Goal: Task Accomplishment & Management: Manage account settings

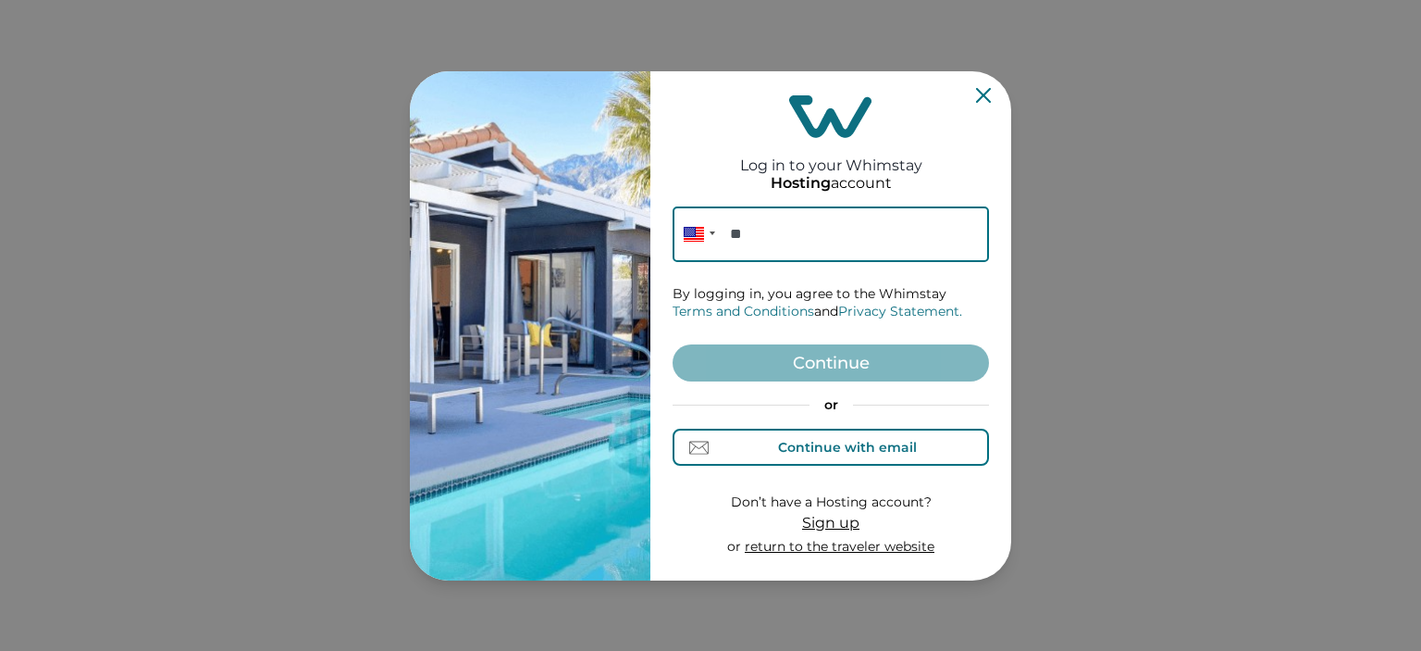
click at [809, 450] on div "Continue with email" at bounding box center [847, 447] width 139 height 15
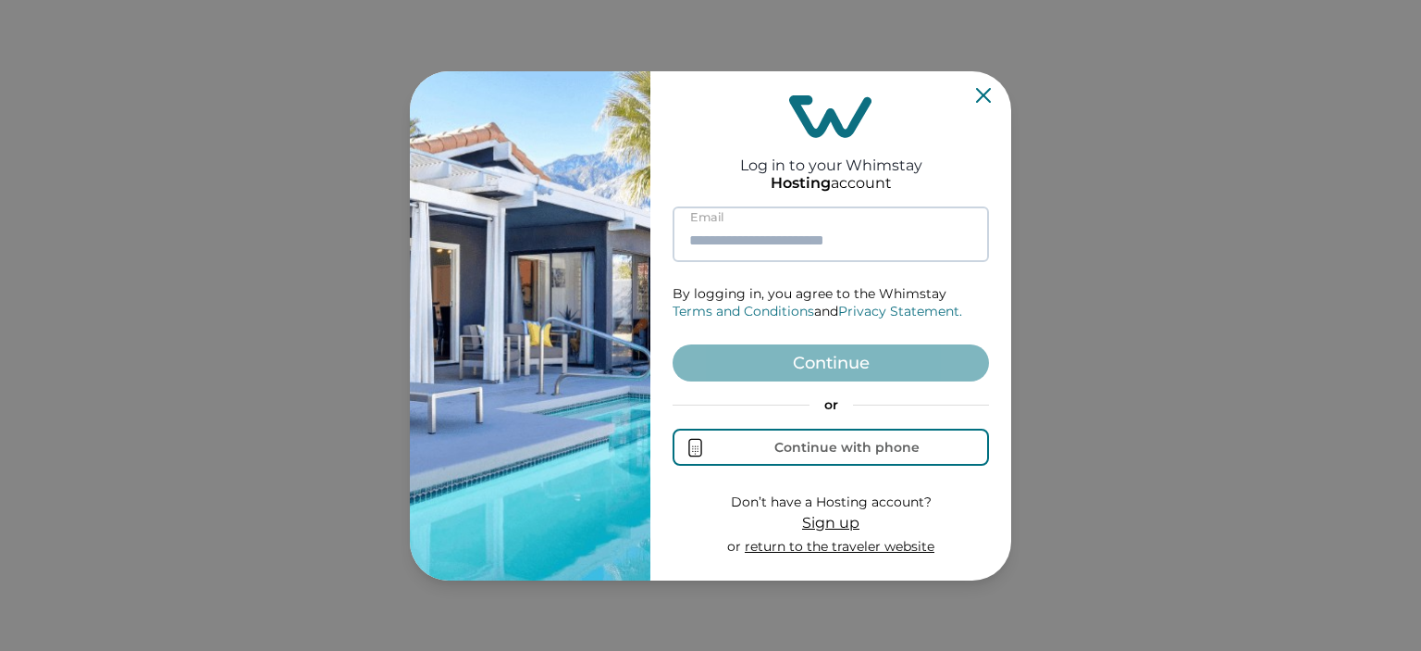
click at [762, 236] on input at bounding box center [831, 234] width 316 height 56
paste input "**********"
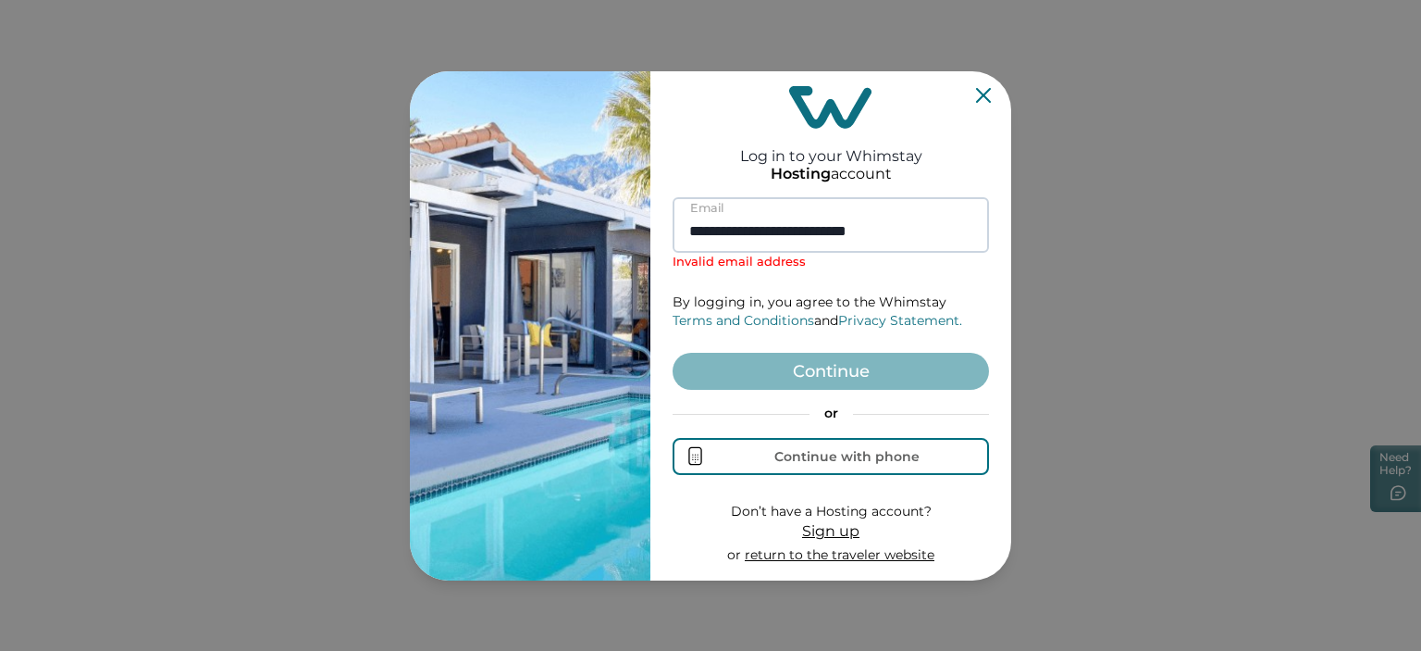
drag, startPoint x: 822, startPoint y: 231, endPoint x: 908, endPoint y: 228, distance: 86.1
click at [908, 228] on input "**********" at bounding box center [831, 225] width 316 height 56
drag, startPoint x: 936, startPoint y: 226, endPoint x: 822, endPoint y: 232, distance: 114.9
click at [822, 232] on input "**********" at bounding box center [831, 225] width 316 height 56
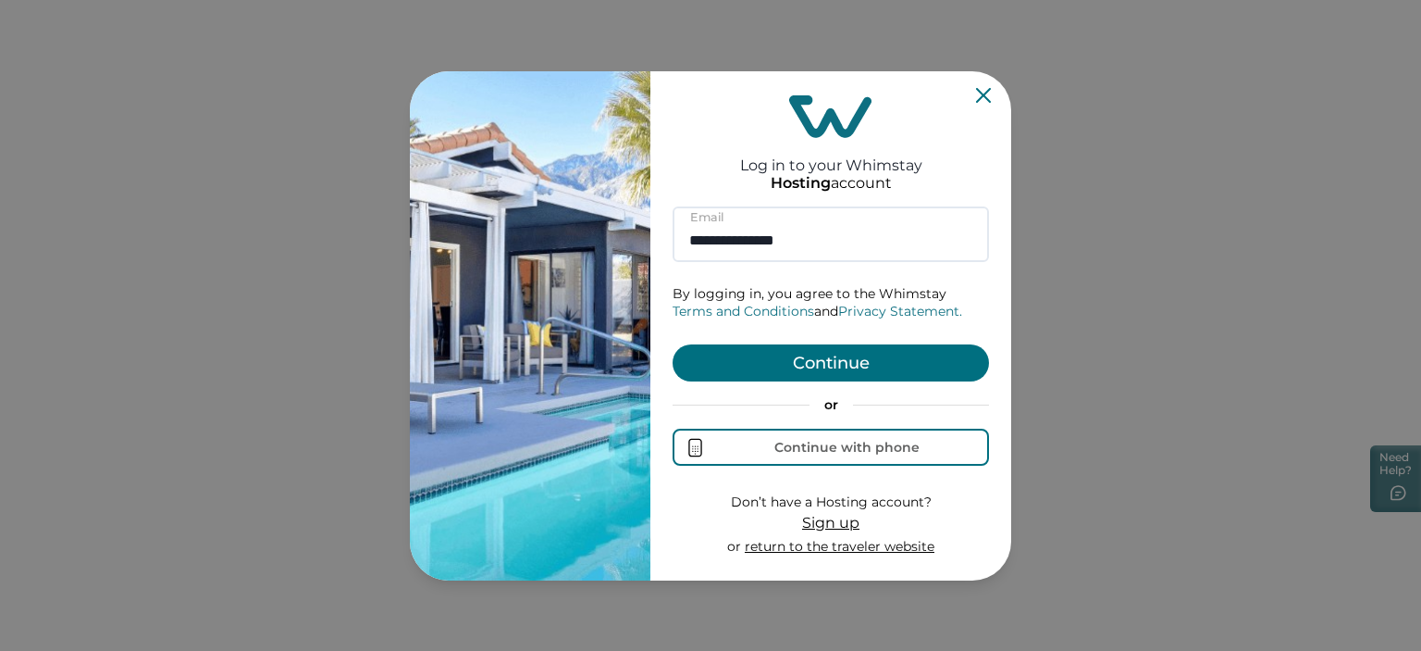
drag, startPoint x: 855, startPoint y: 242, endPoint x: 644, endPoint y: 243, distance: 211.0
click at [634, 243] on div "**********" at bounding box center [710, 325] width 601 height 509
paste input "**********"
type input "**********"
click at [796, 374] on button "Continue" at bounding box center [831, 362] width 316 height 37
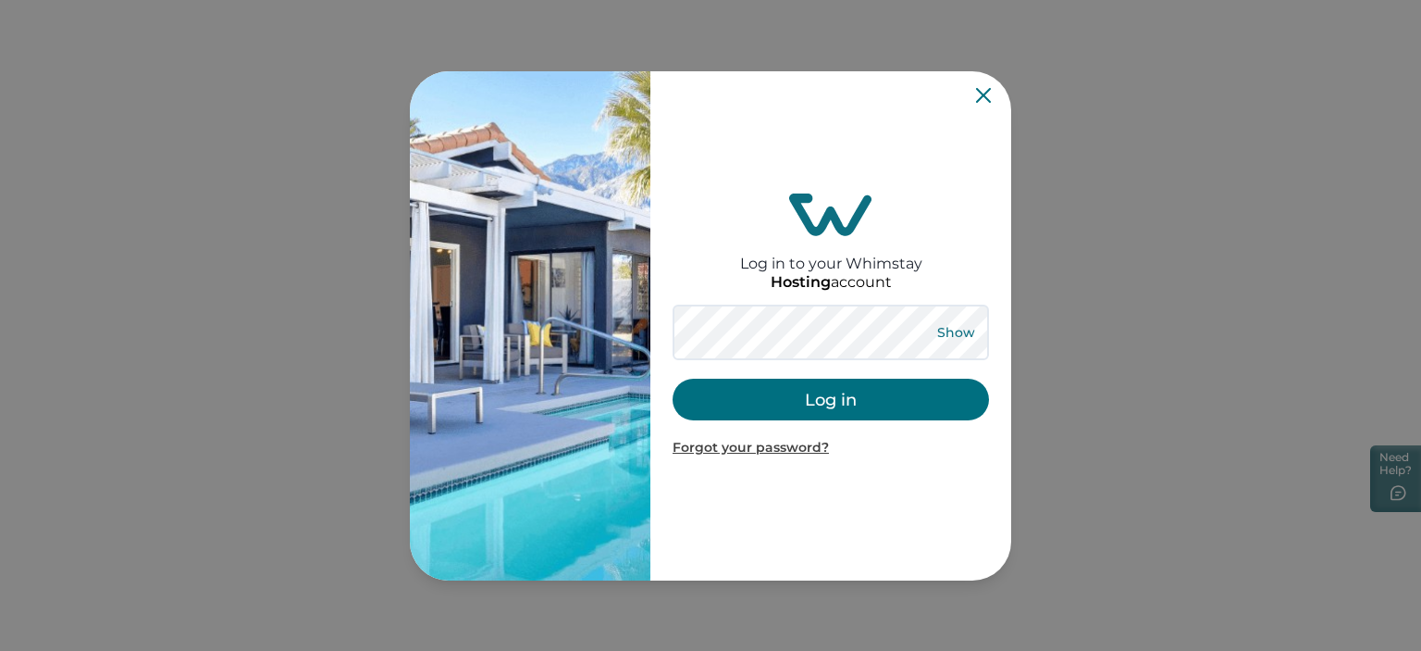
click at [959, 328] on button "Show" at bounding box center [956, 332] width 67 height 26
click at [812, 398] on button "Log in" at bounding box center [831, 399] width 316 height 42
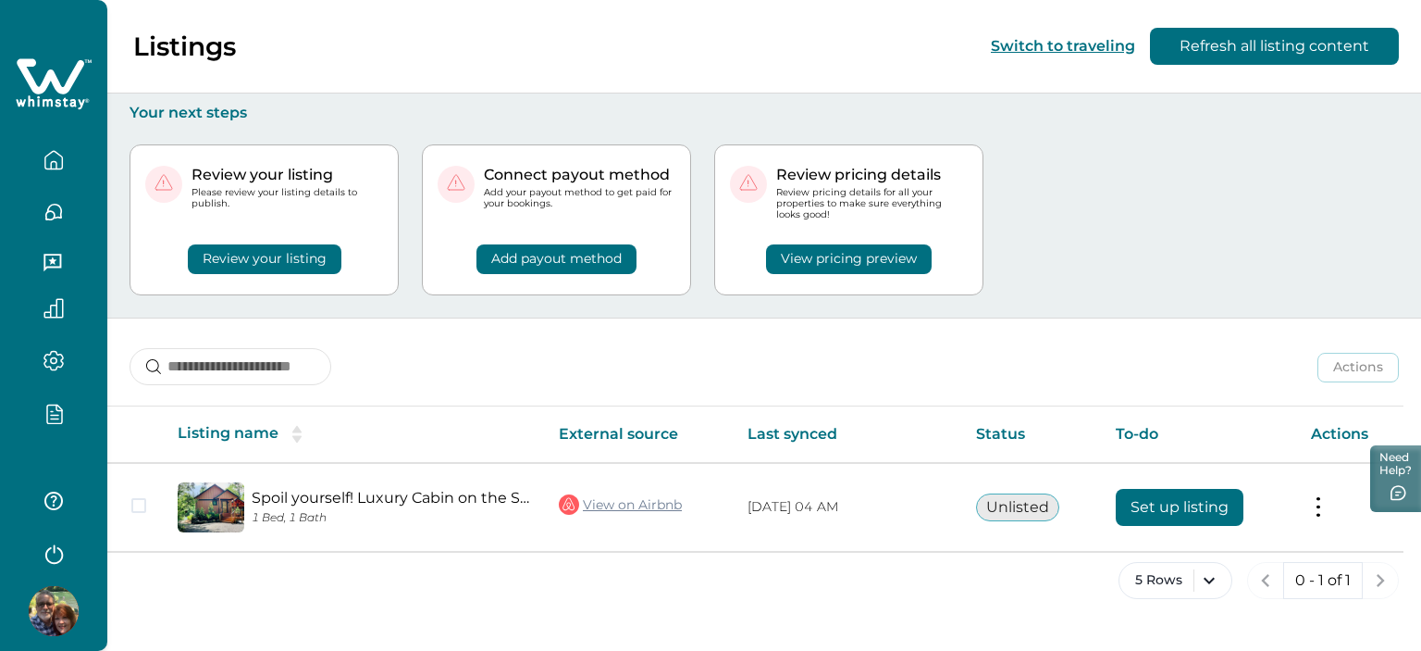
click at [42, 422] on button "button" at bounding box center [54, 413] width 78 height 21
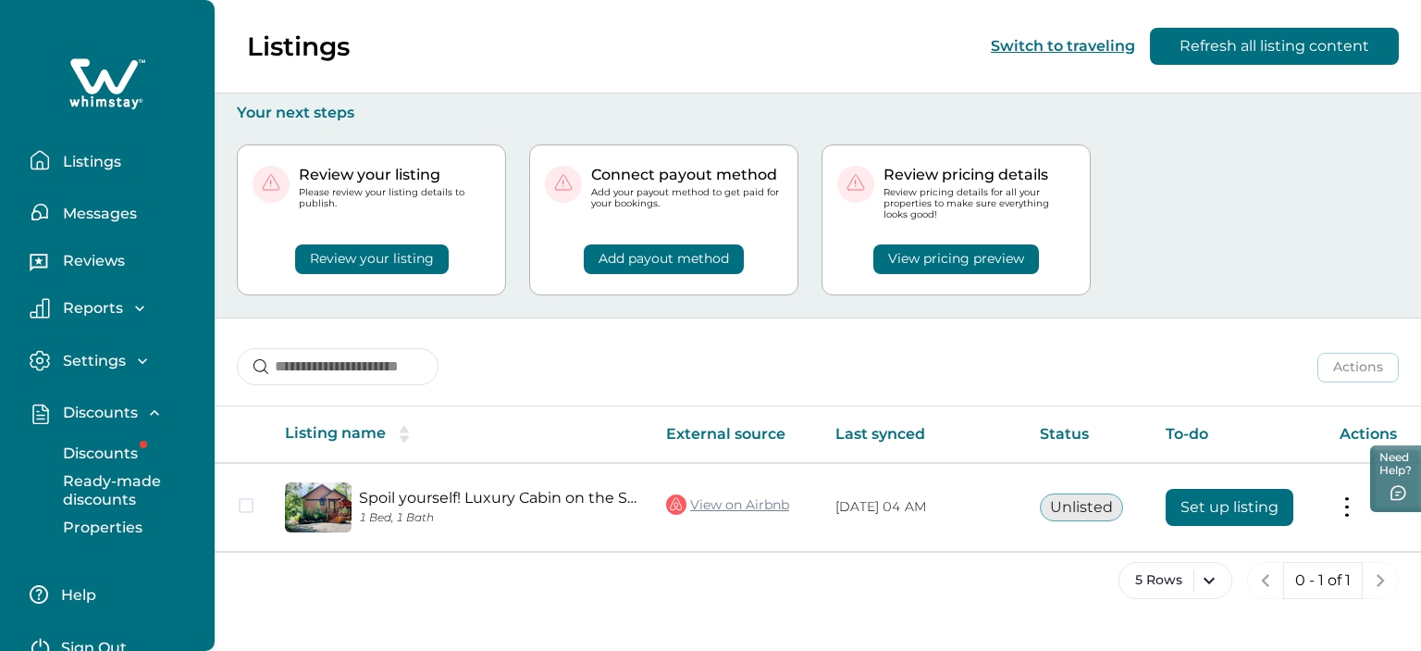
click at [140, 443] on div "button" at bounding box center [143, 443] width 7 height 7
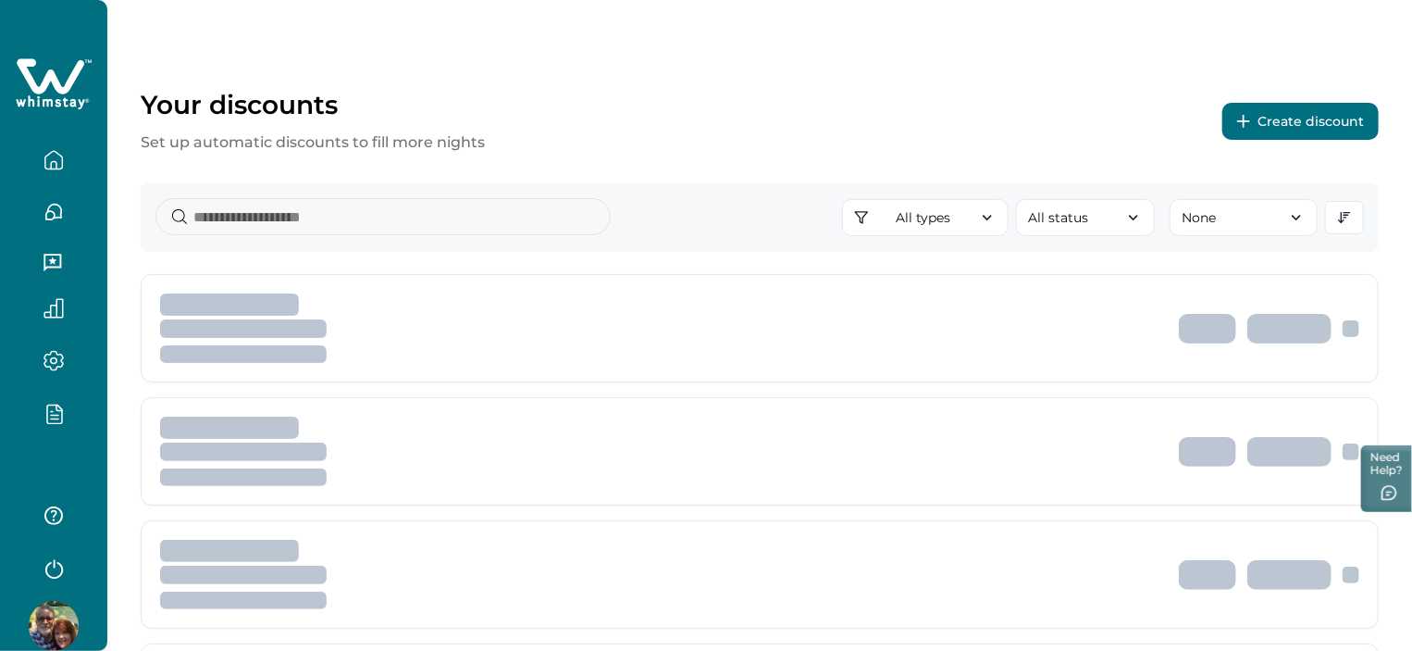
click at [477, 337] on div at bounding box center [658, 327] width 997 height 69
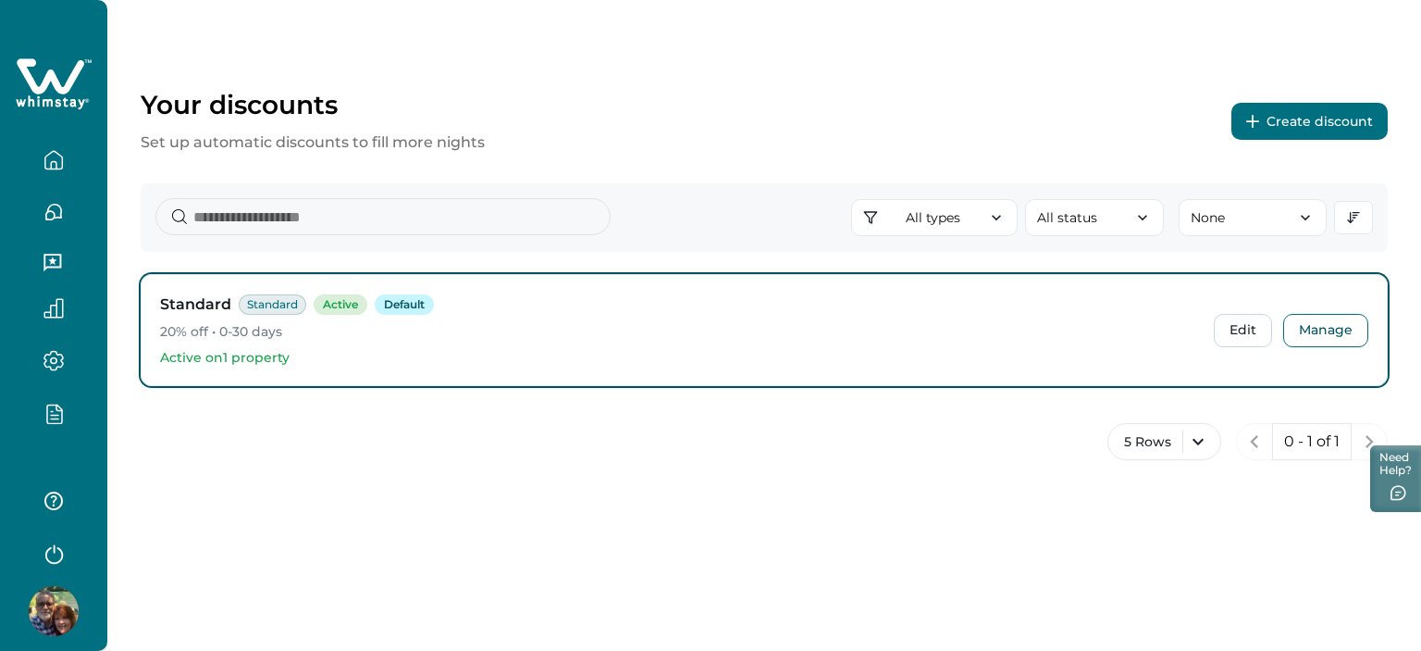
click at [52, 545] on icon "button" at bounding box center [54, 553] width 28 height 28
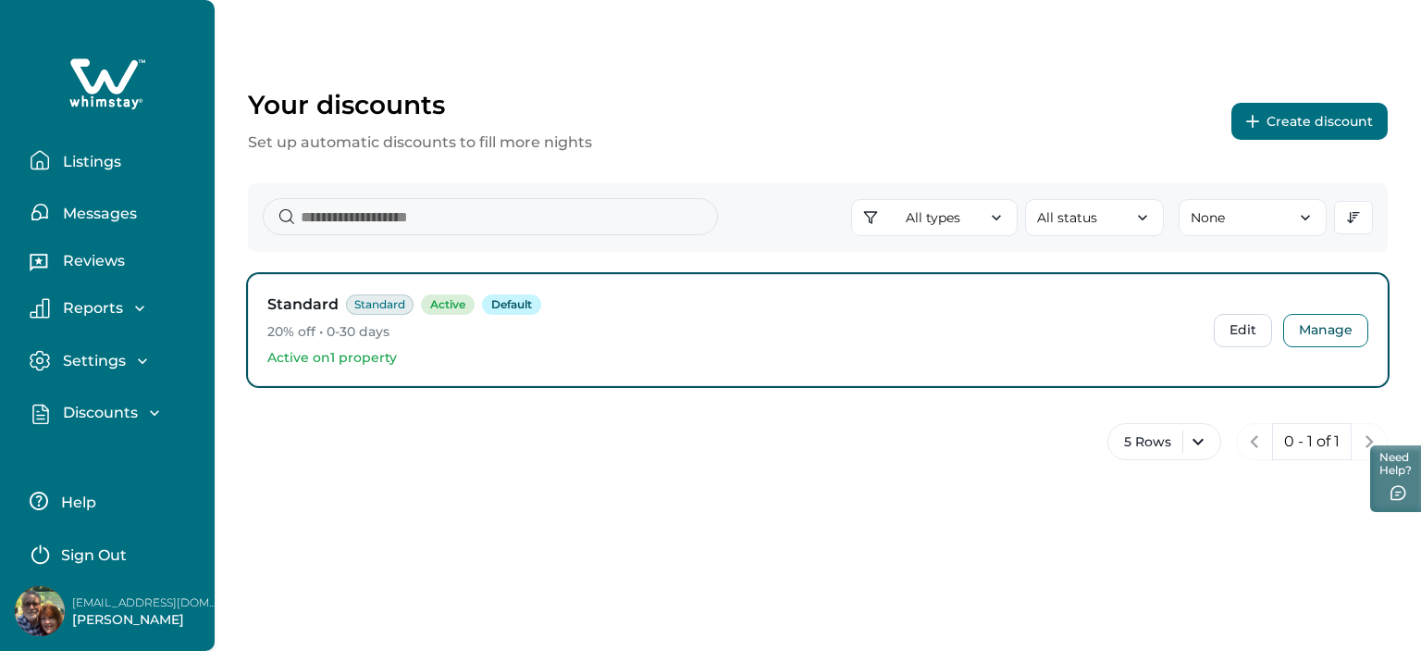
click at [112, 547] on p "Sign Out" at bounding box center [94, 555] width 66 height 19
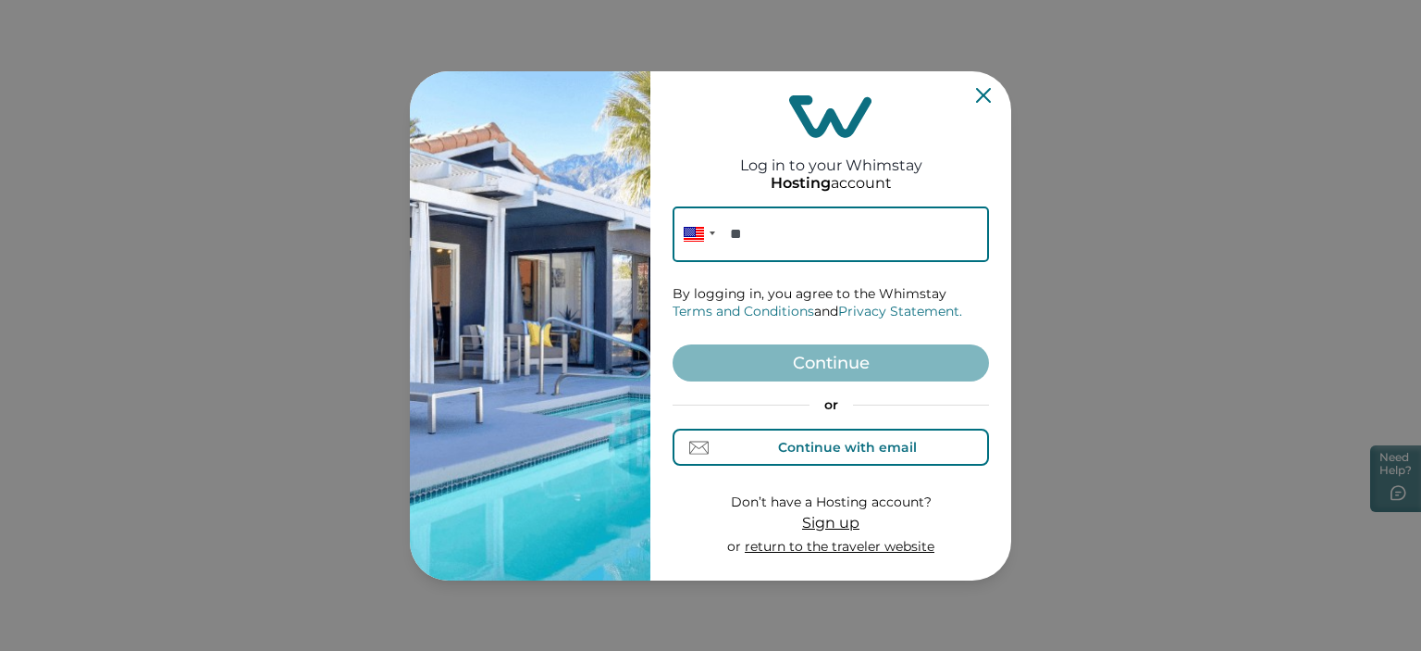
click at [859, 447] on div "Continue with email" at bounding box center [847, 447] width 139 height 15
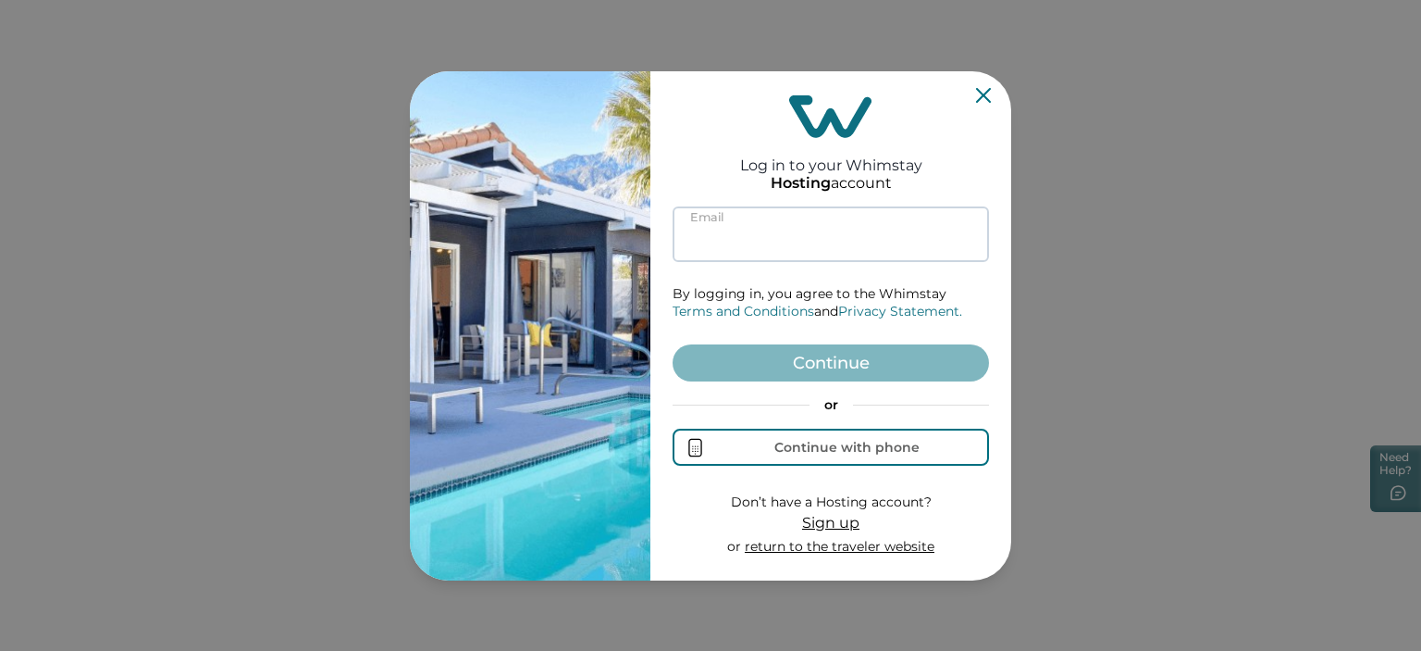
click at [799, 229] on input at bounding box center [831, 234] width 316 height 56
paste input "**********"
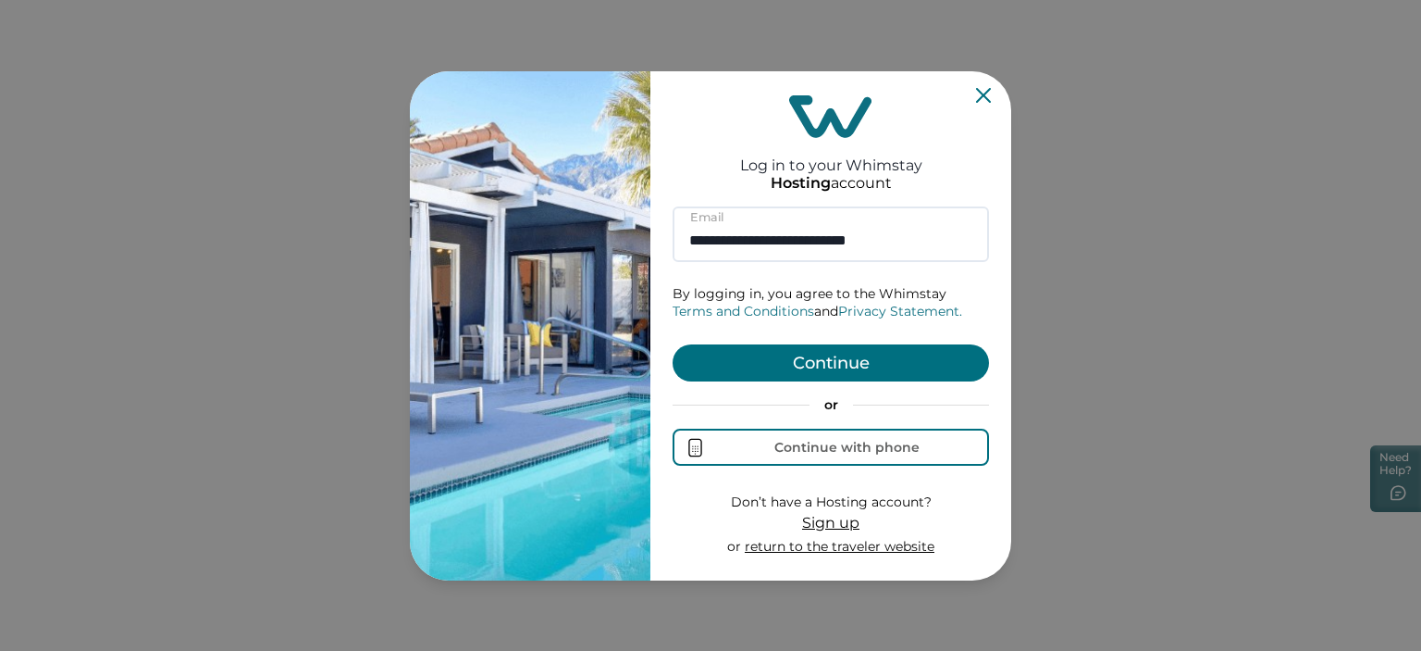
type input "**********"
click at [776, 363] on button "Continue" at bounding box center [831, 362] width 316 height 37
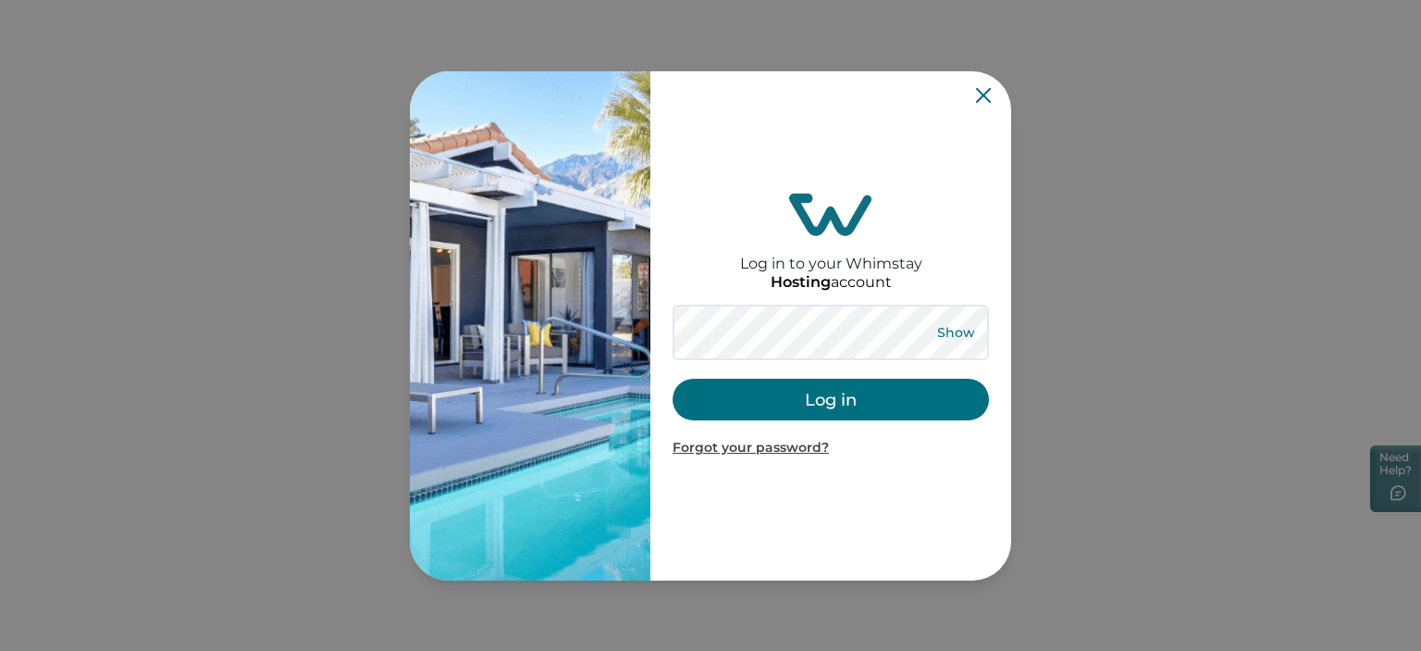
click at [956, 321] on button "Show" at bounding box center [956, 332] width 67 height 26
click at [806, 395] on button "Log in" at bounding box center [831, 399] width 316 height 42
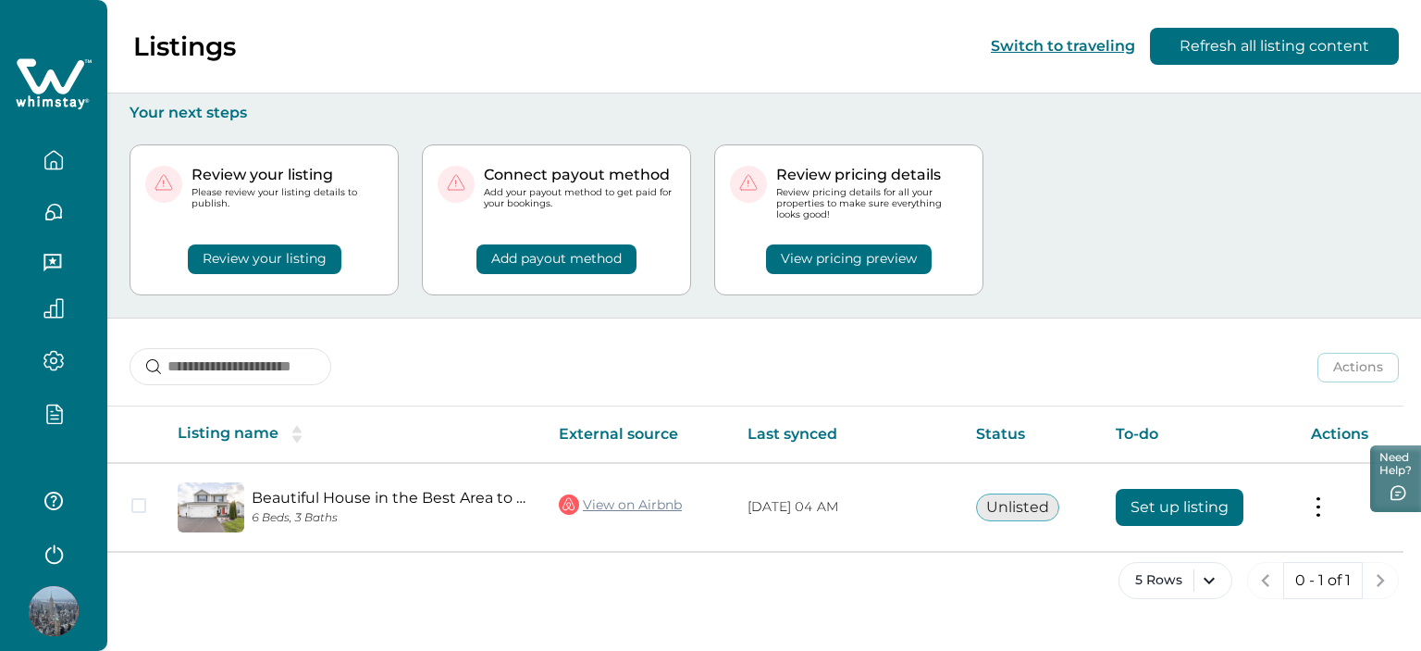
click at [56, 415] on icon "button" at bounding box center [54, 415] width 7 height 0
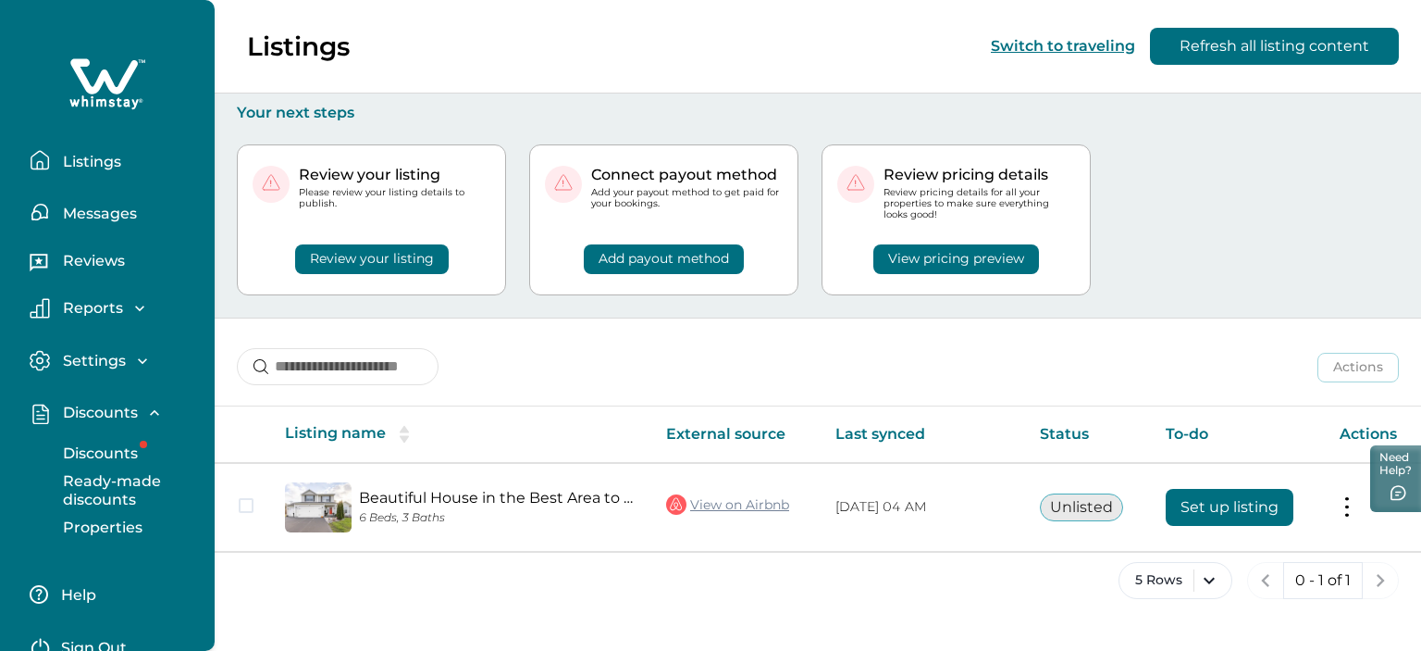
click at [108, 447] on p "Discounts" at bounding box center [97, 453] width 81 height 19
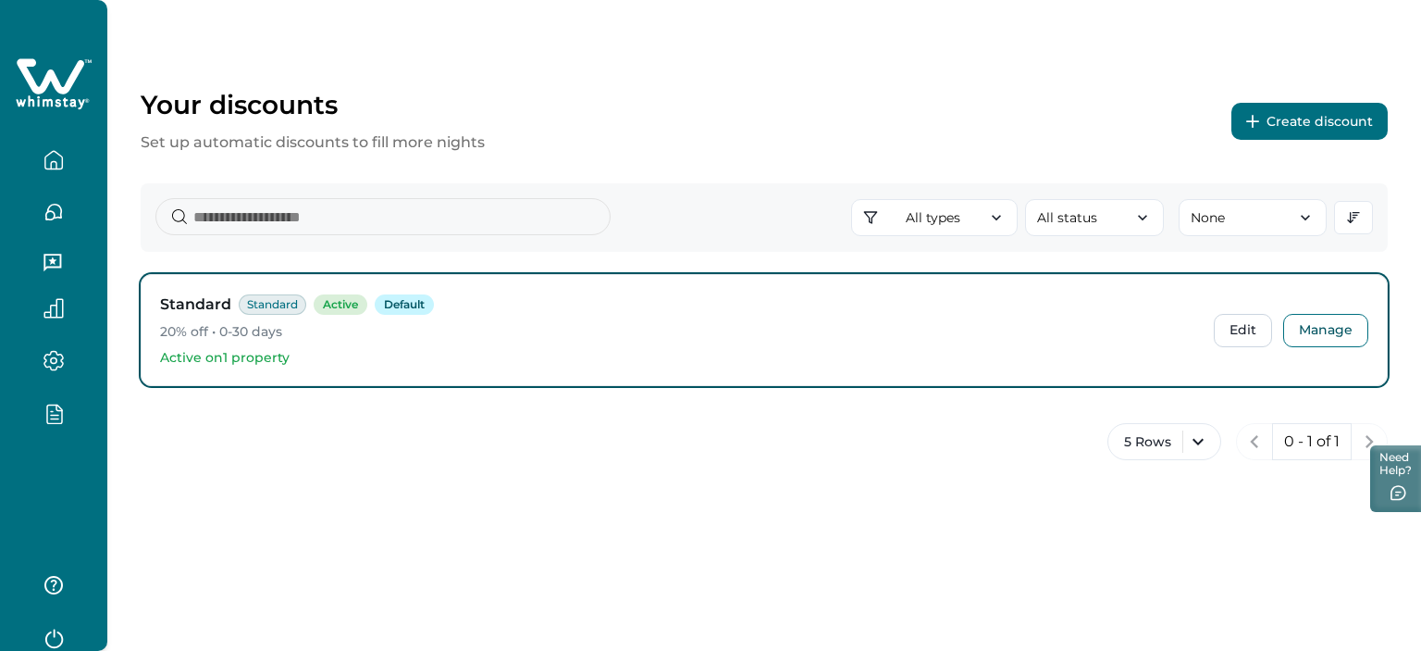
click at [568, 303] on div "Standard Standard Active Default" at bounding box center [679, 304] width 1039 height 22
click at [62, 550] on icon "button" at bounding box center [54, 553] width 28 height 28
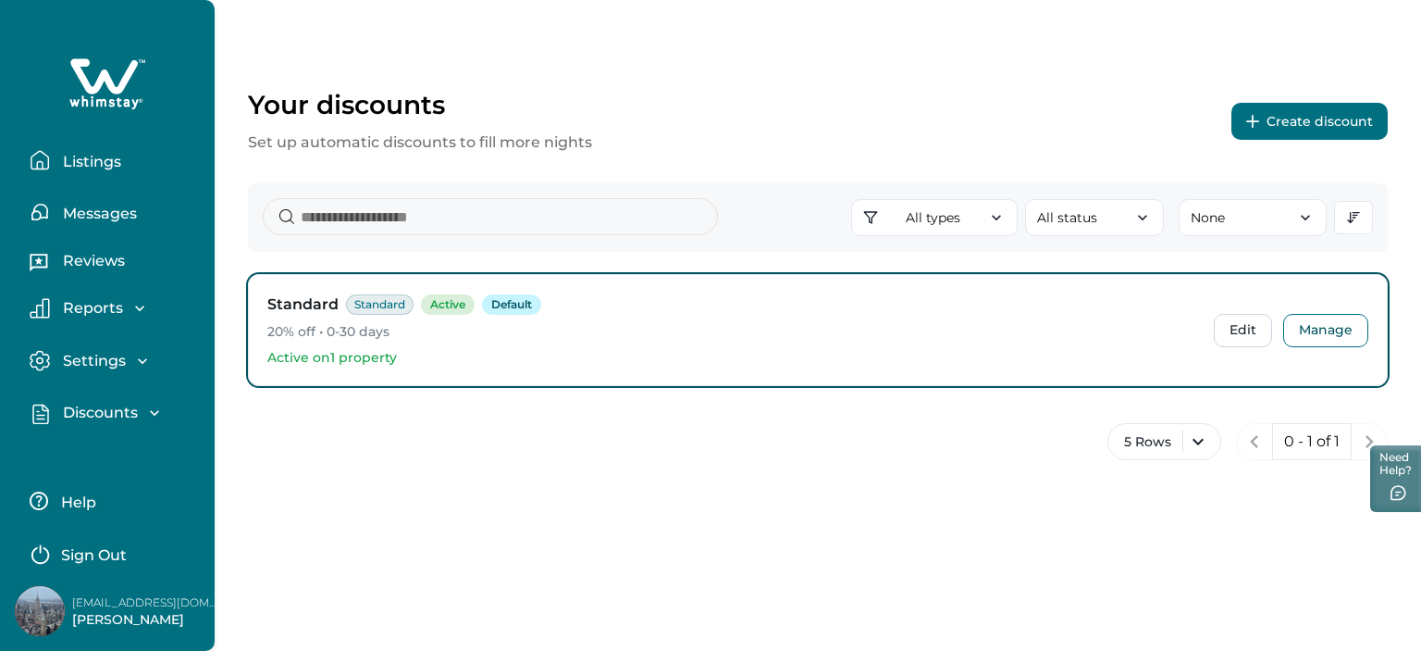
click at [93, 557] on p "Sign Out" at bounding box center [94, 555] width 66 height 19
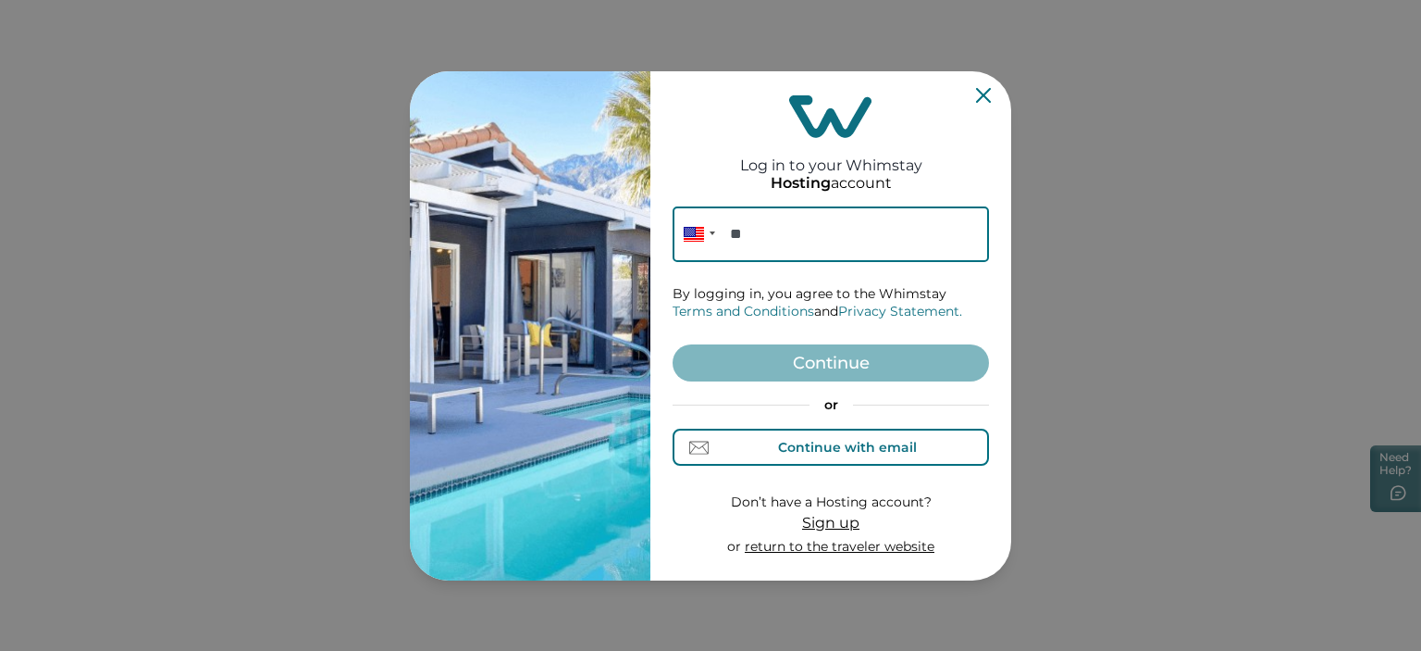
click at [758, 438] on div "Continue with email" at bounding box center [831, 447] width 171 height 19
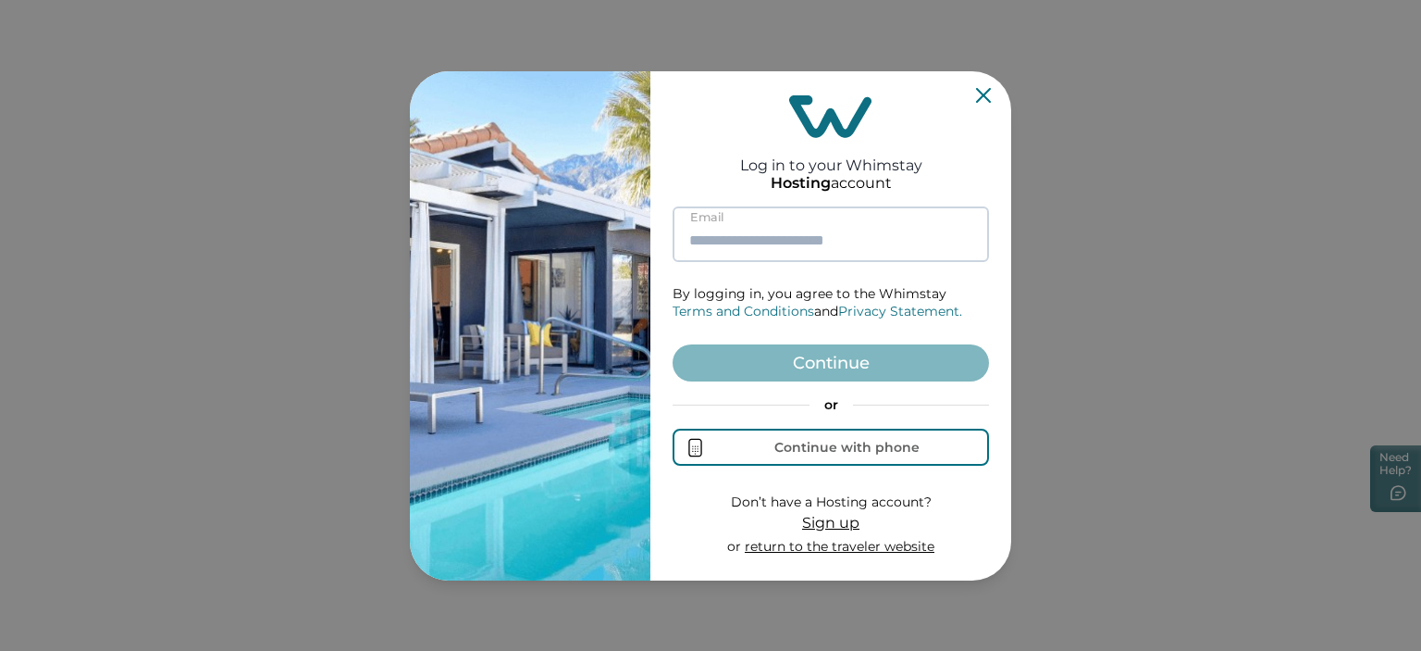
click at [788, 229] on input at bounding box center [831, 234] width 316 height 56
paste input "**********"
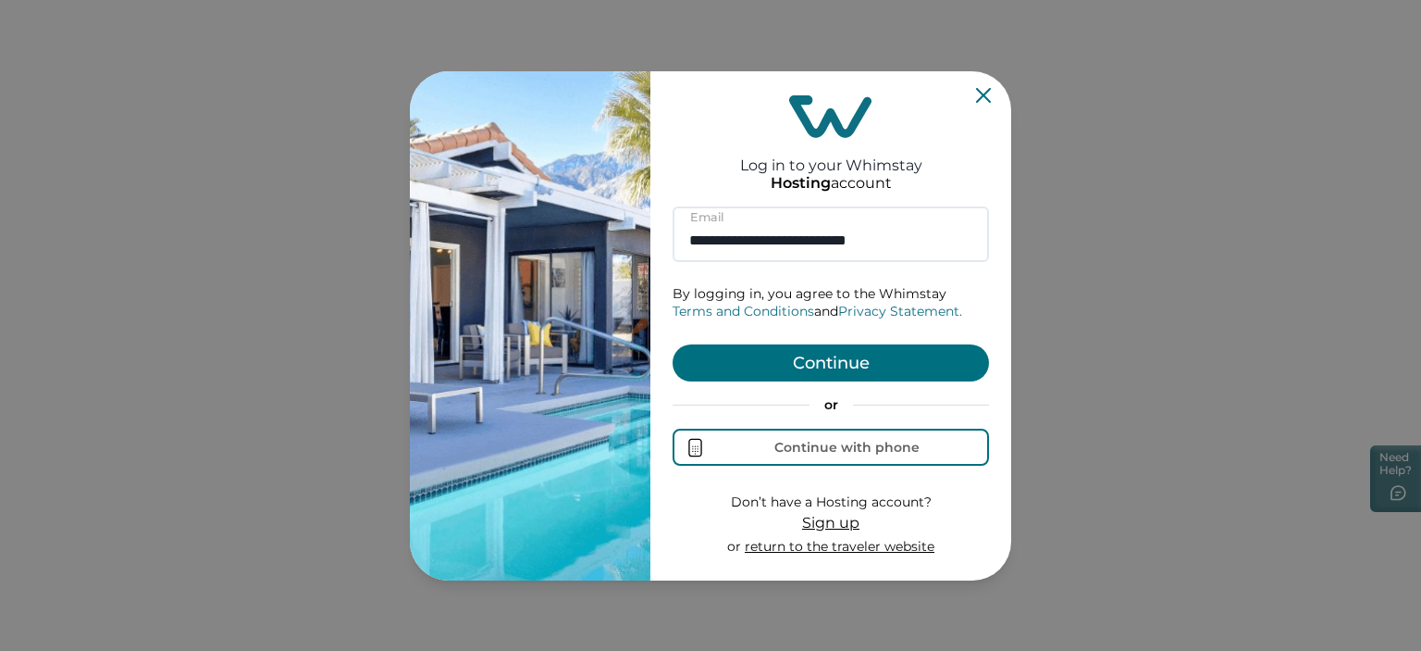
type input "**********"
click at [782, 368] on button "Continue" at bounding box center [831, 362] width 316 height 37
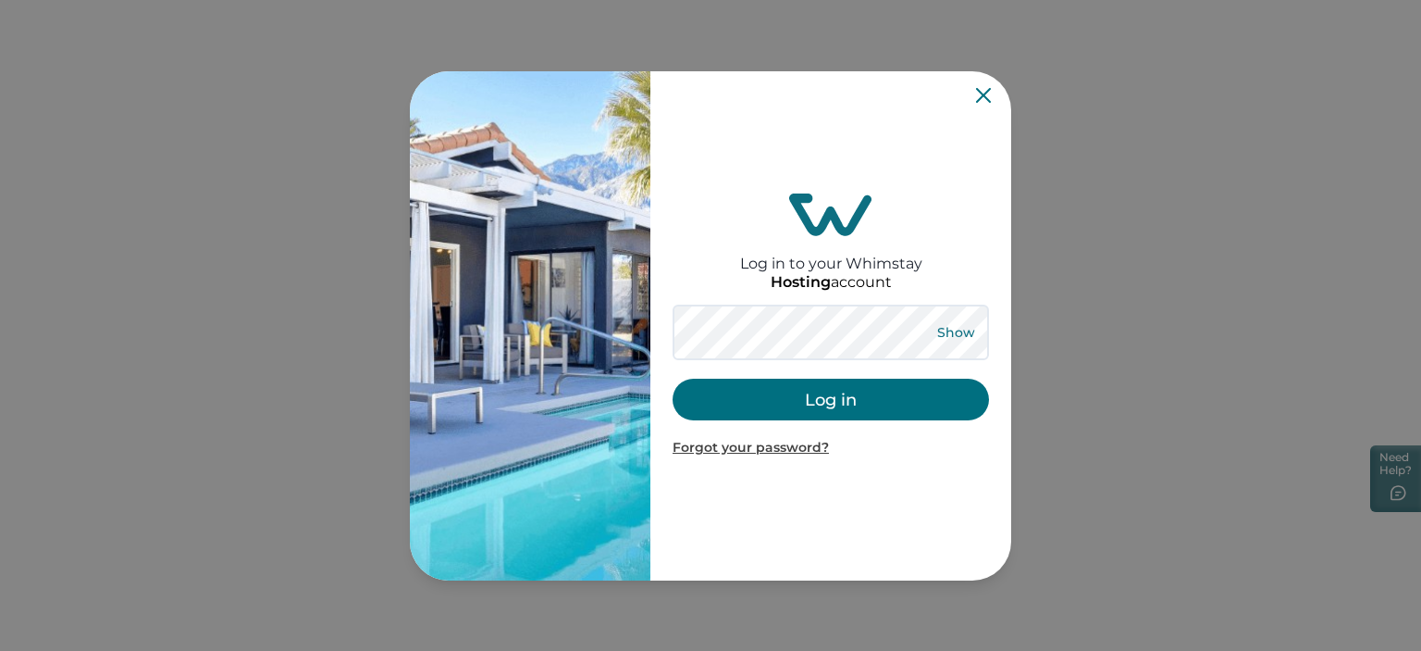
click at [939, 321] on button "Show" at bounding box center [956, 332] width 67 height 26
click at [818, 379] on button "Log in" at bounding box center [831, 399] width 316 height 42
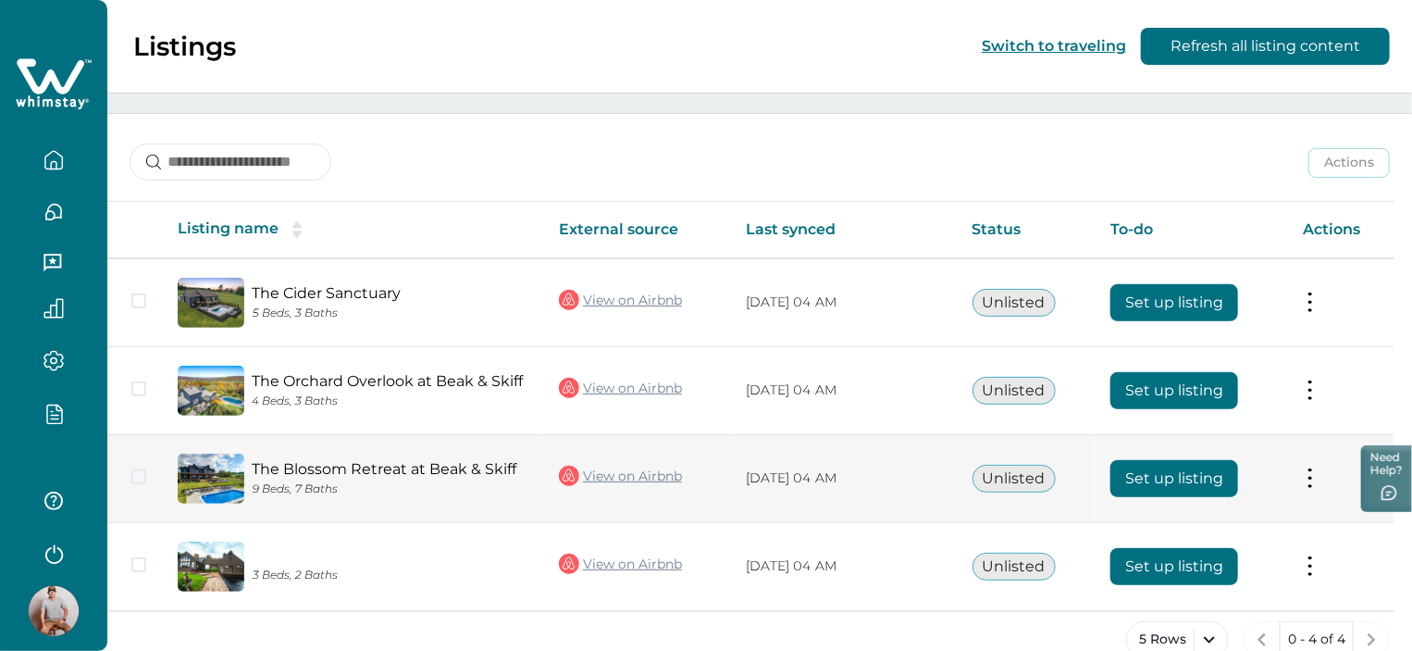
scroll to position [239, 0]
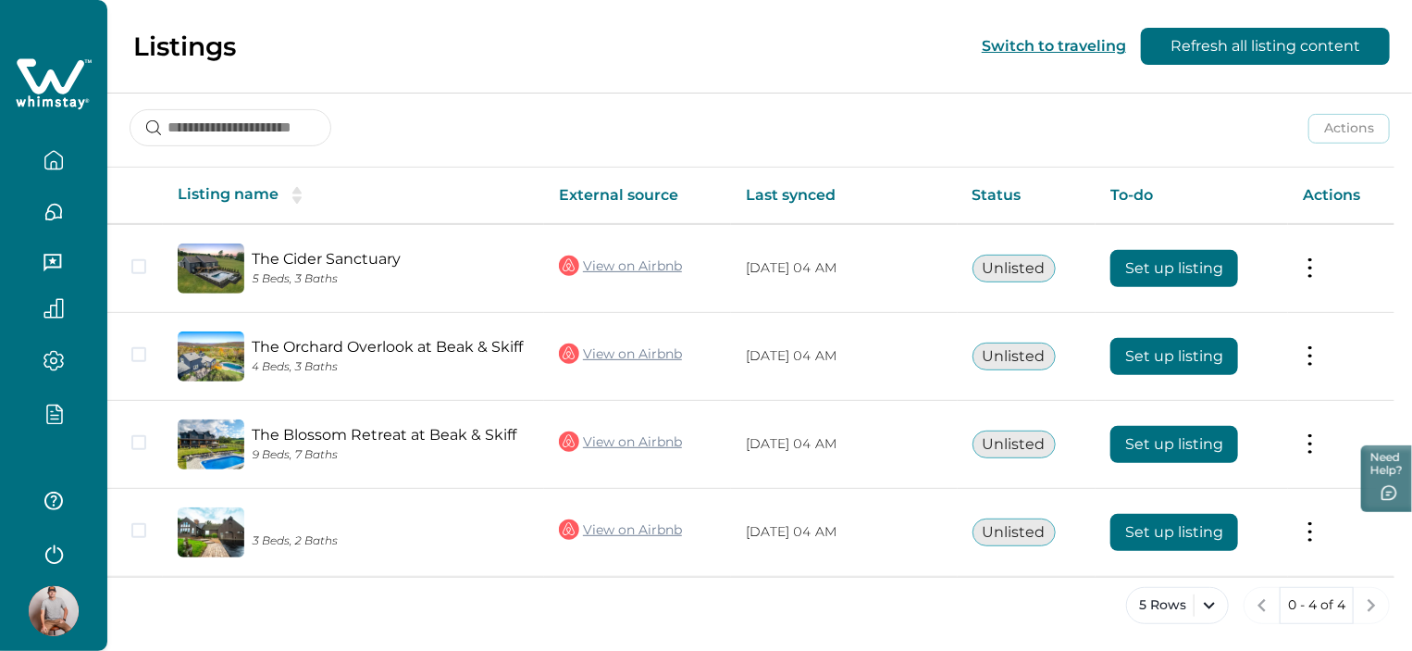
click at [45, 405] on icon "button" at bounding box center [53, 413] width 20 height 21
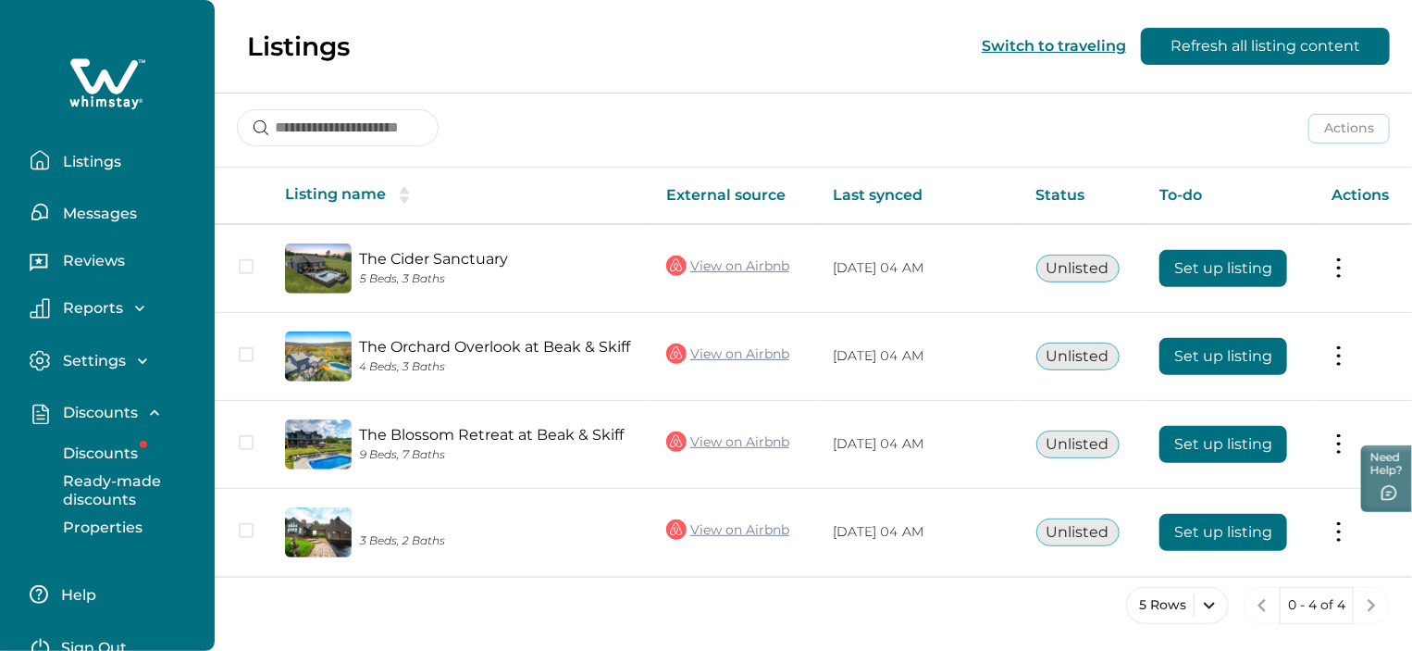
click at [107, 450] on p "Discounts" at bounding box center [97, 453] width 81 height 19
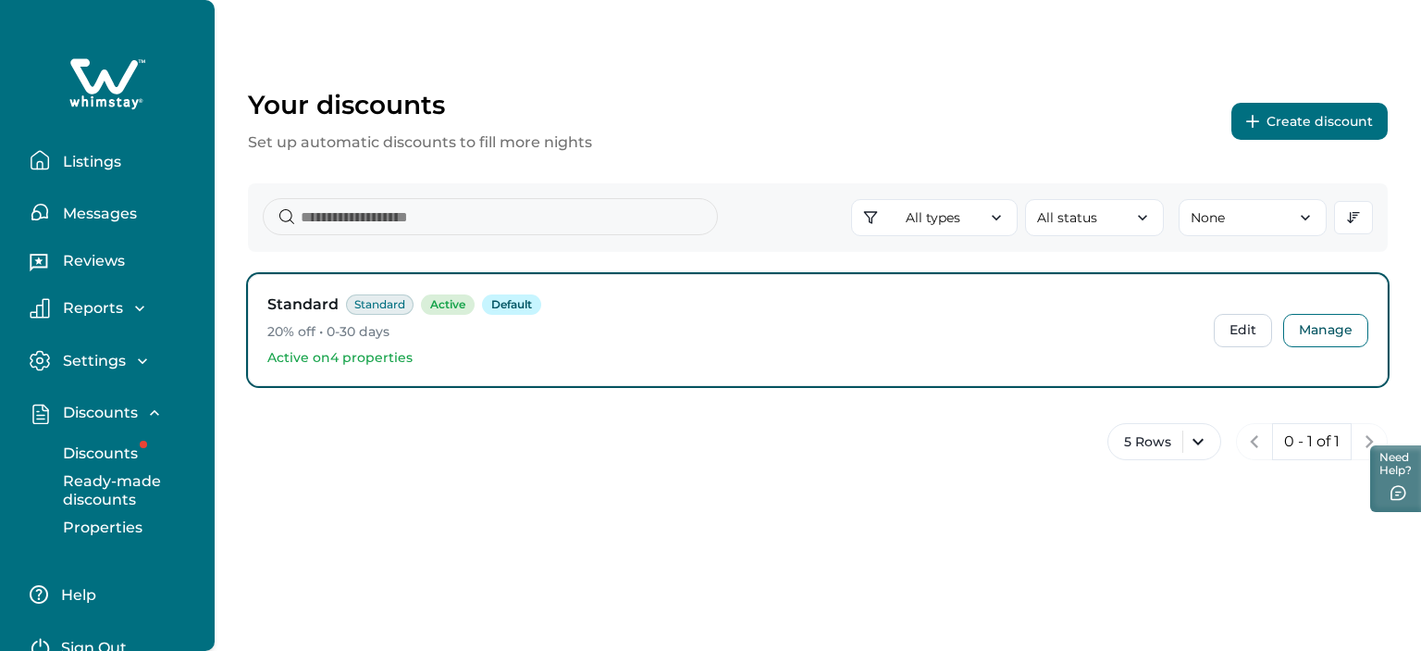
click at [648, 78] on div "Your discounts Set up automatic discounts to fill more nights Create discount A…" at bounding box center [818, 254] width 1207 height 508
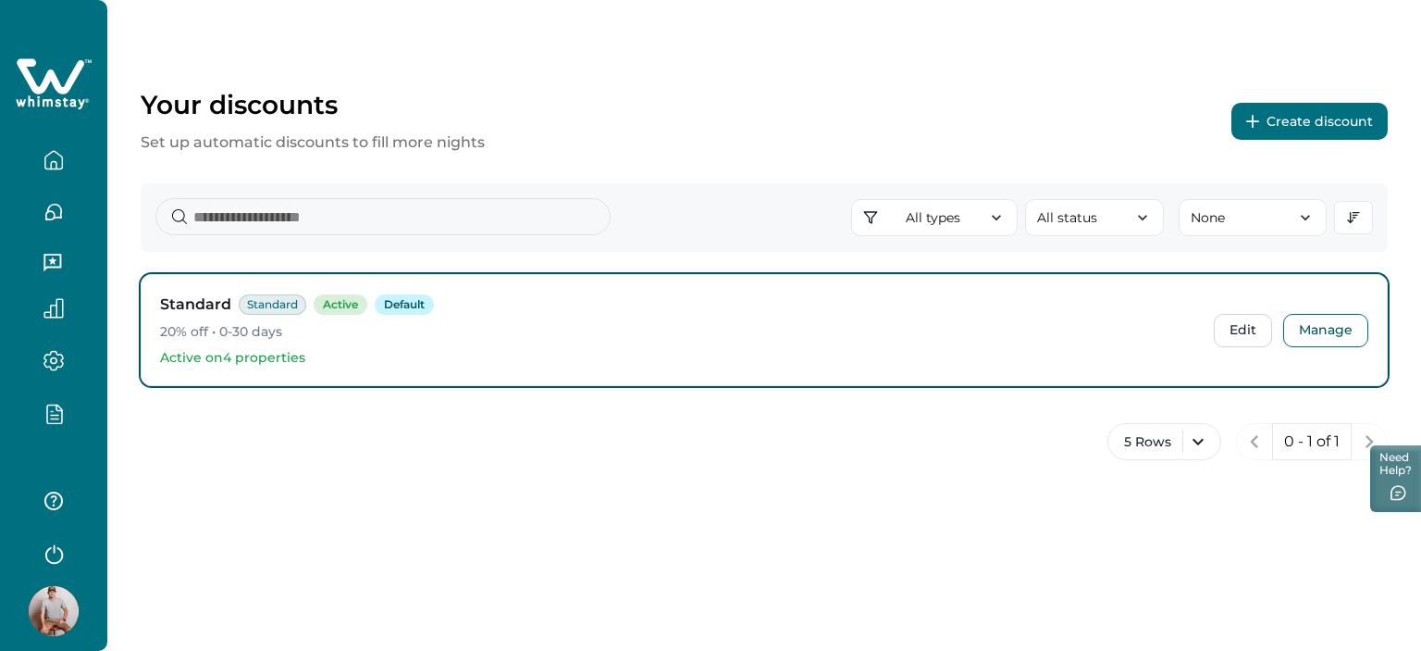
click at [50, 457] on div at bounding box center [53, 325] width 107 height 651
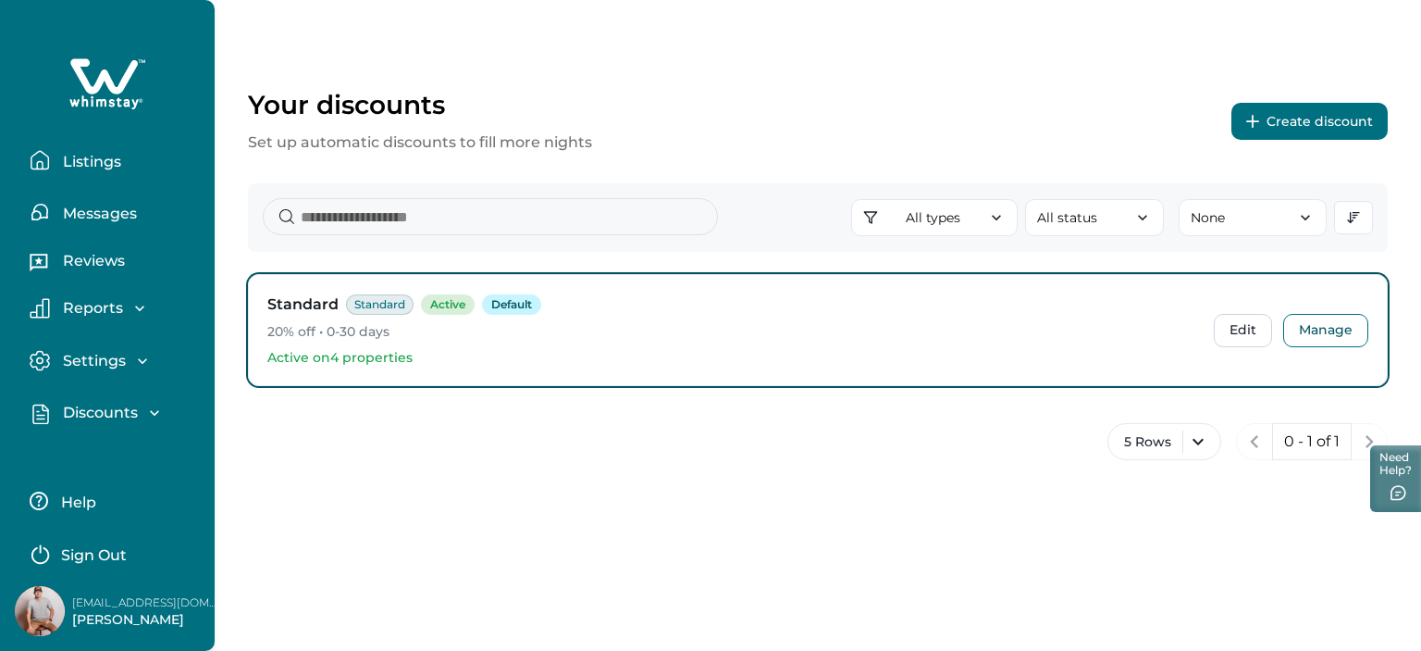
click at [1312, 126] on button "Create discount" at bounding box center [1310, 121] width 156 height 37
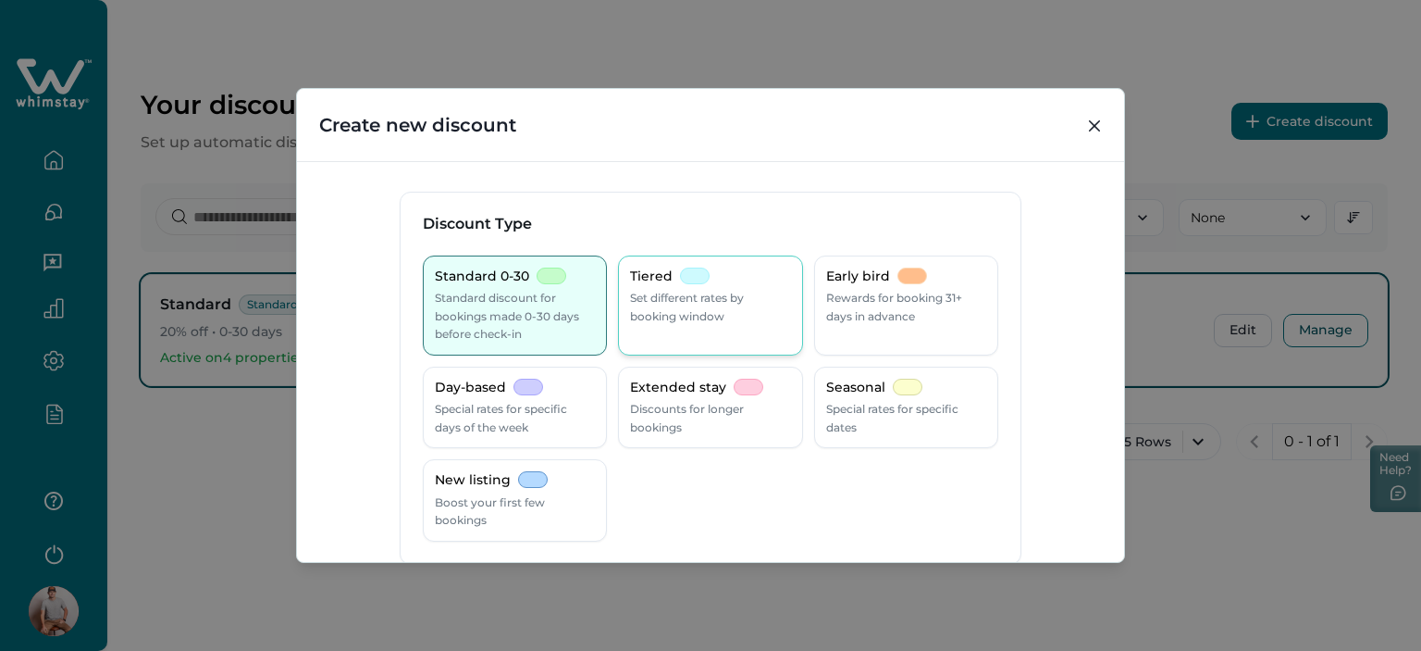
click at [691, 304] on p "Set different rates by booking window" at bounding box center [710, 307] width 160 height 36
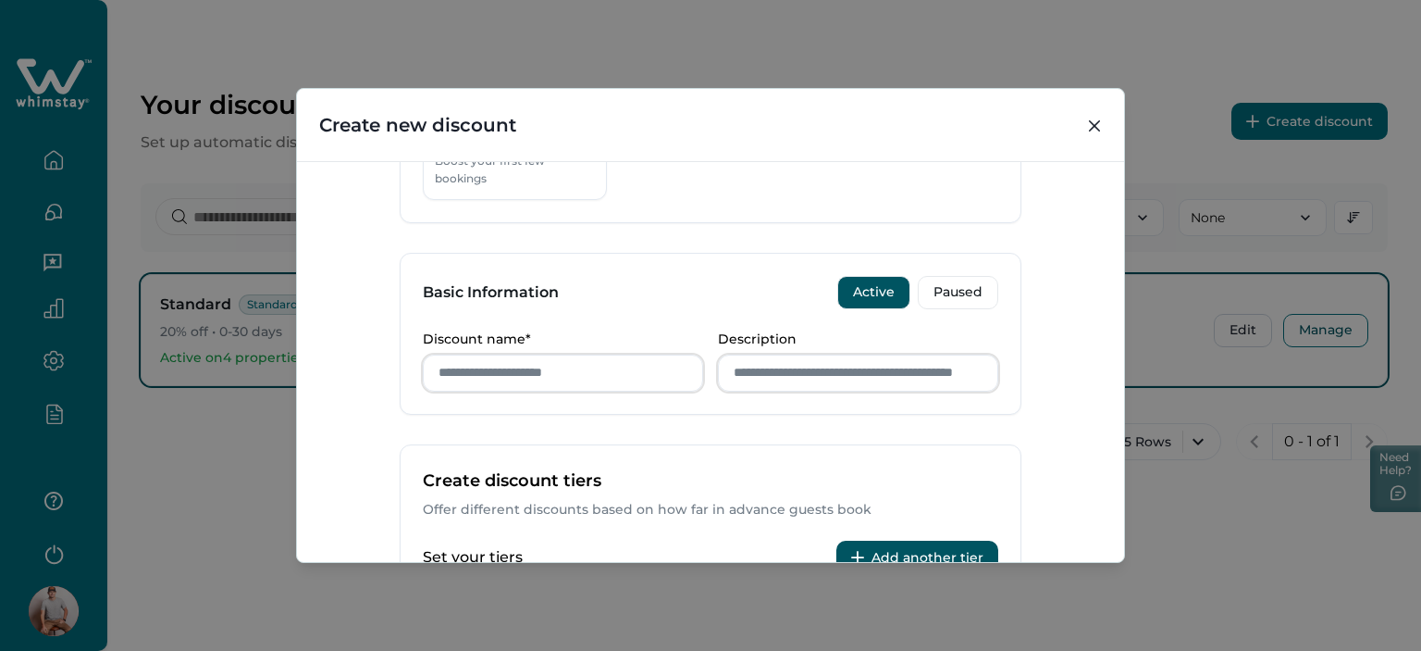
scroll to position [370, 0]
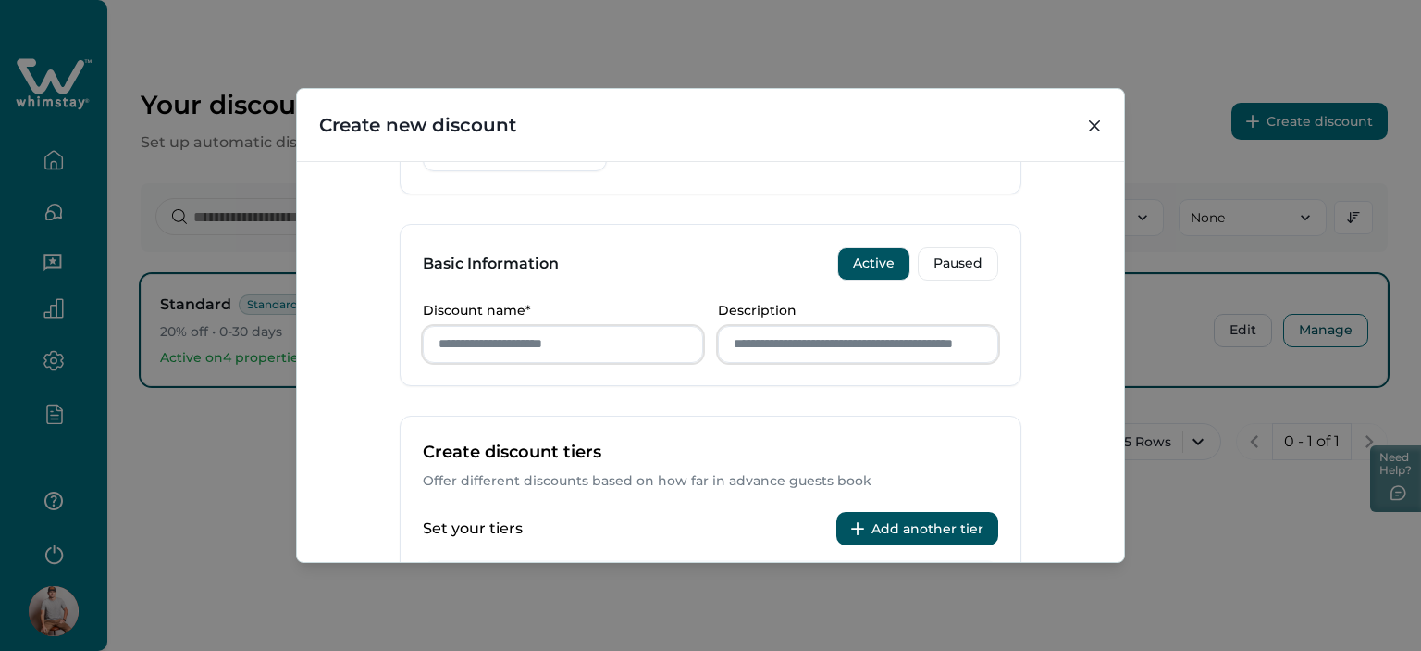
click at [535, 362] on div "Discount name* Description" at bounding box center [711, 344] width 620 height 82
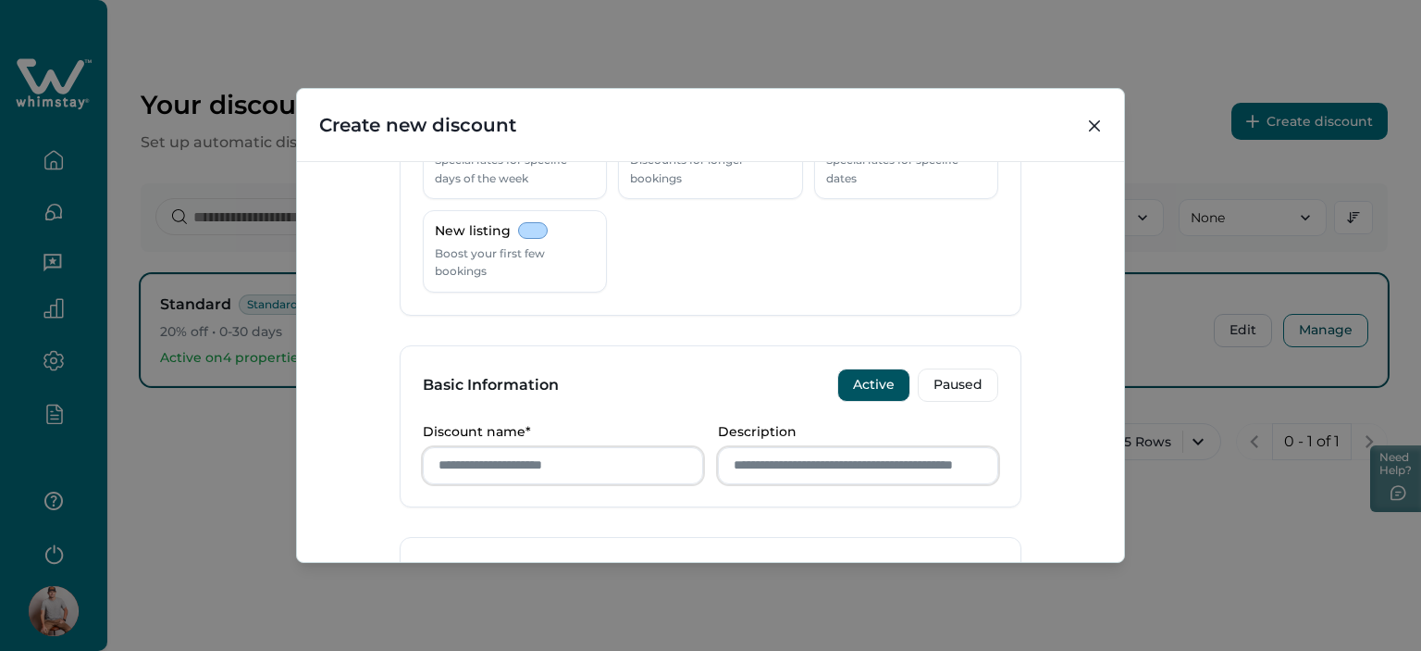
scroll to position [0, 0]
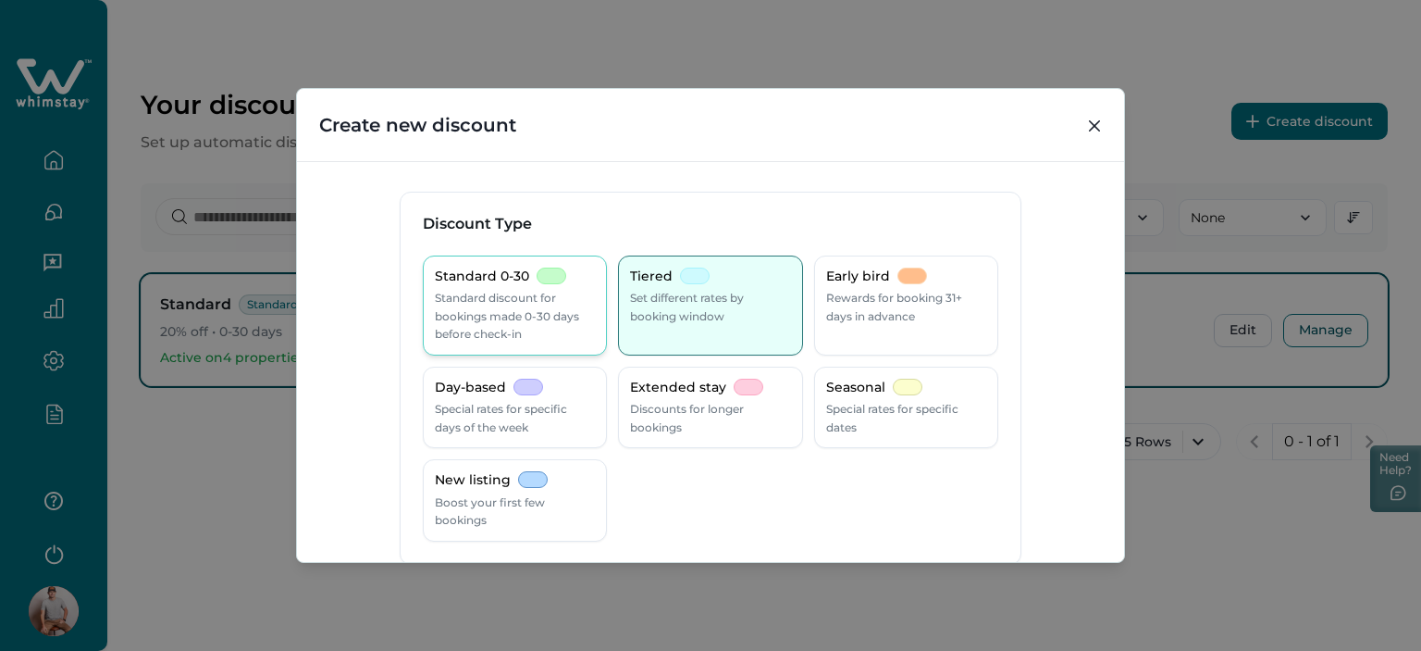
click at [496, 314] on p "Standard discount for bookings made 0-30 days before check-in" at bounding box center [515, 316] width 160 height 55
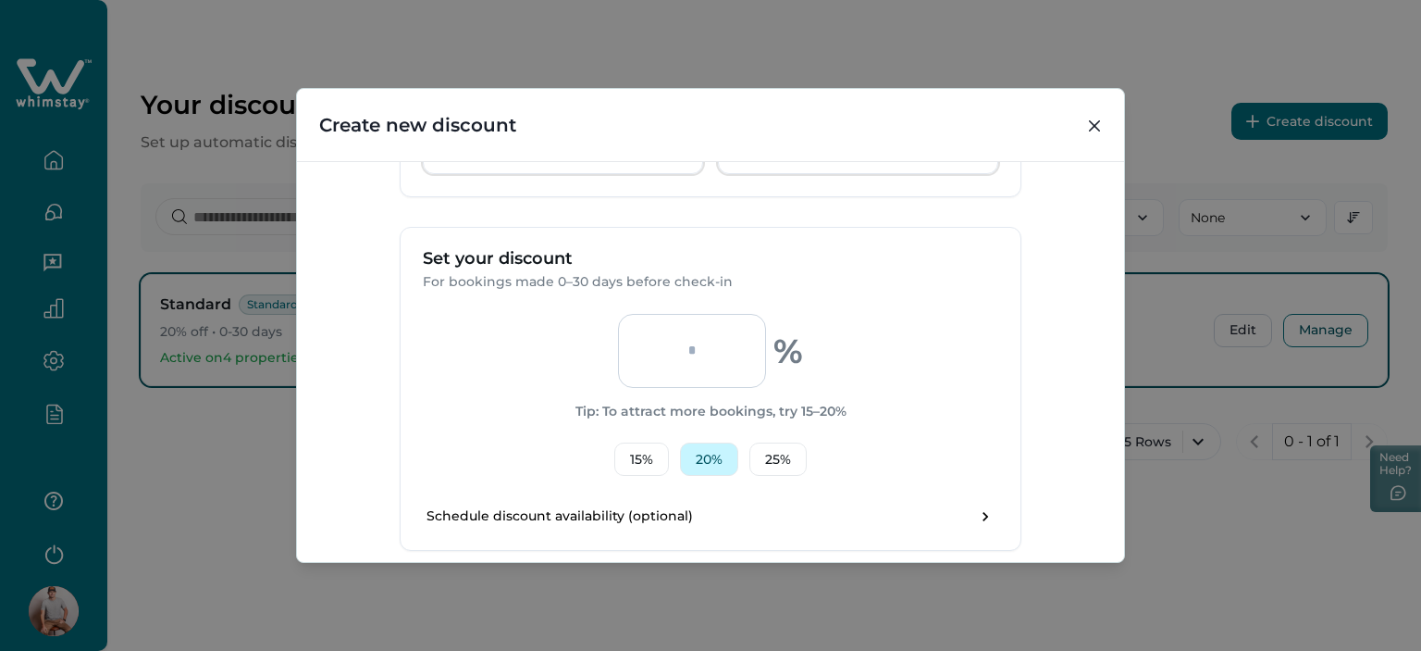
scroll to position [648, 0]
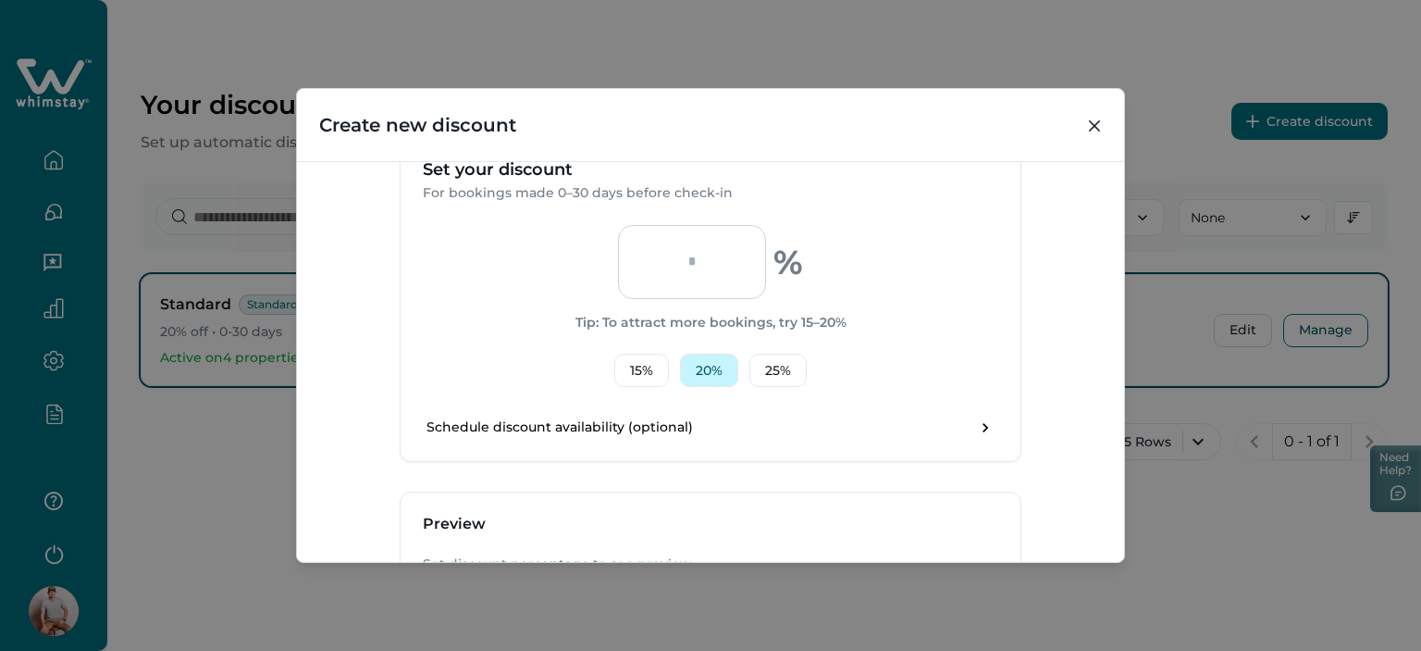
click at [714, 364] on button "20 %" at bounding box center [709, 369] width 58 height 33
click at [638, 370] on button "15 %" at bounding box center [641, 369] width 55 height 33
drag, startPoint x: 695, startPoint y: 266, endPoint x: 662, endPoint y: 272, distance: 33.8
click at [663, 271] on input "**" at bounding box center [692, 262] width 148 height 74
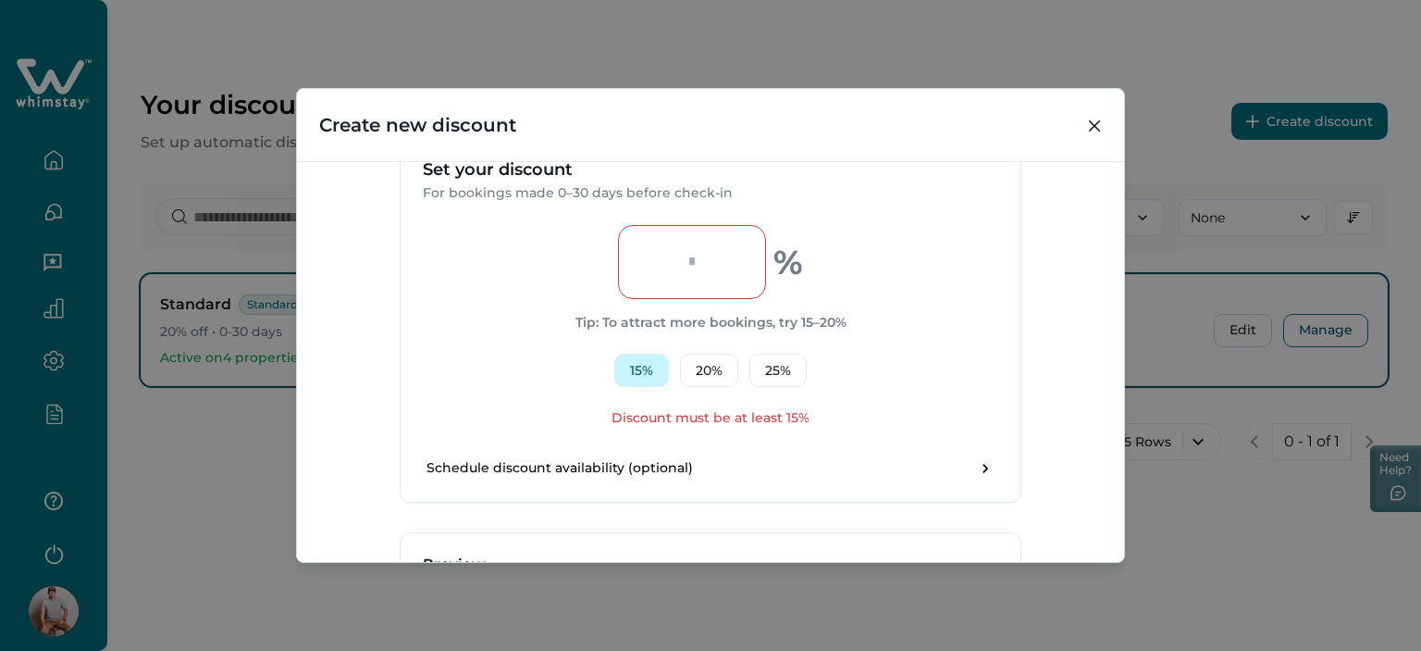
click at [654, 372] on button "15 %" at bounding box center [641, 369] width 55 height 33
type input "**"
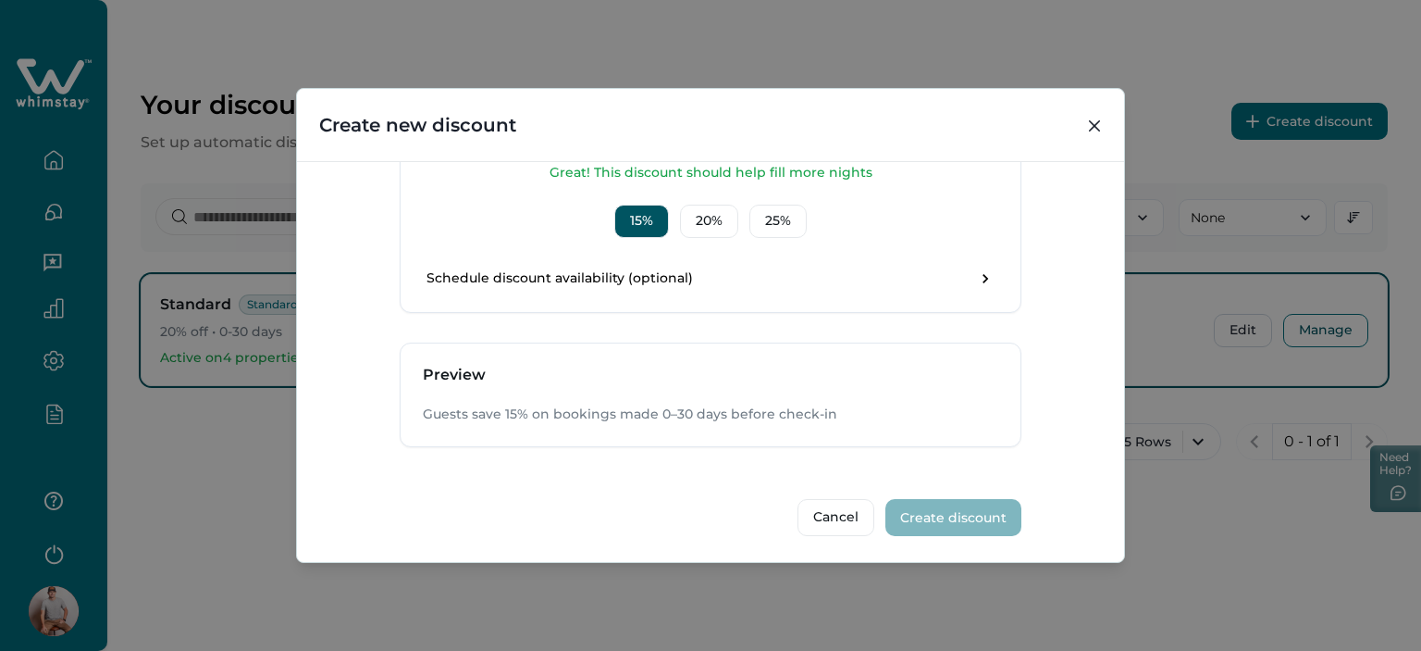
scroll to position [452, 0]
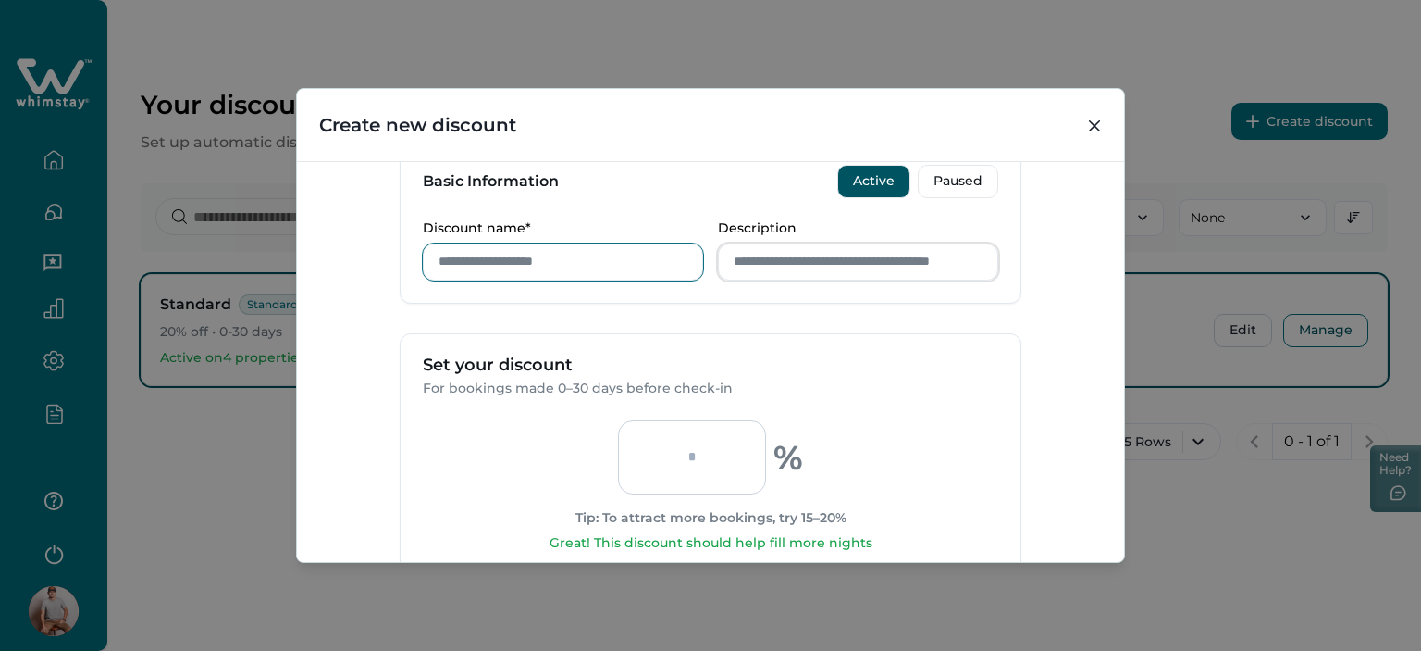
click at [486, 261] on input "Discount name*" at bounding box center [563, 261] width 280 height 37
drag, startPoint x: 486, startPoint y: 266, endPoint x: 318, endPoint y: 271, distance: 167.6
click at [327, 269] on div "Discount Type Standard 0-30 Standard discount for bookings made 0-30 days befor…" at bounding box center [710, 361] width 827 height 401
drag, startPoint x: 500, startPoint y: 263, endPoint x: 328, endPoint y: 260, distance: 171.2
click at [311, 262] on div "Discount Type Standard 0-30 Standard discount for bookings made 0-30 days befor…" at bounding box center [710, 361] width 827 height 401
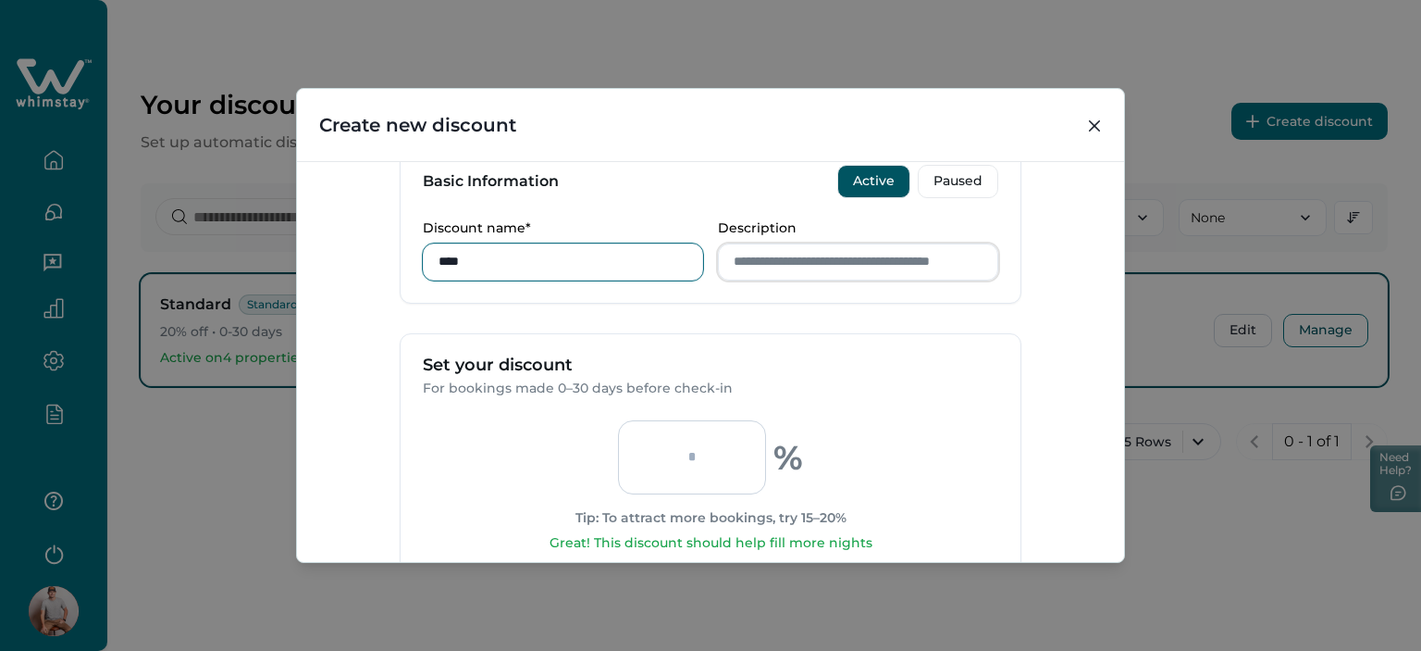
type input "****"
click at [833, 270] on input "Description" at bounding box center [858, 261] width 280 height 37
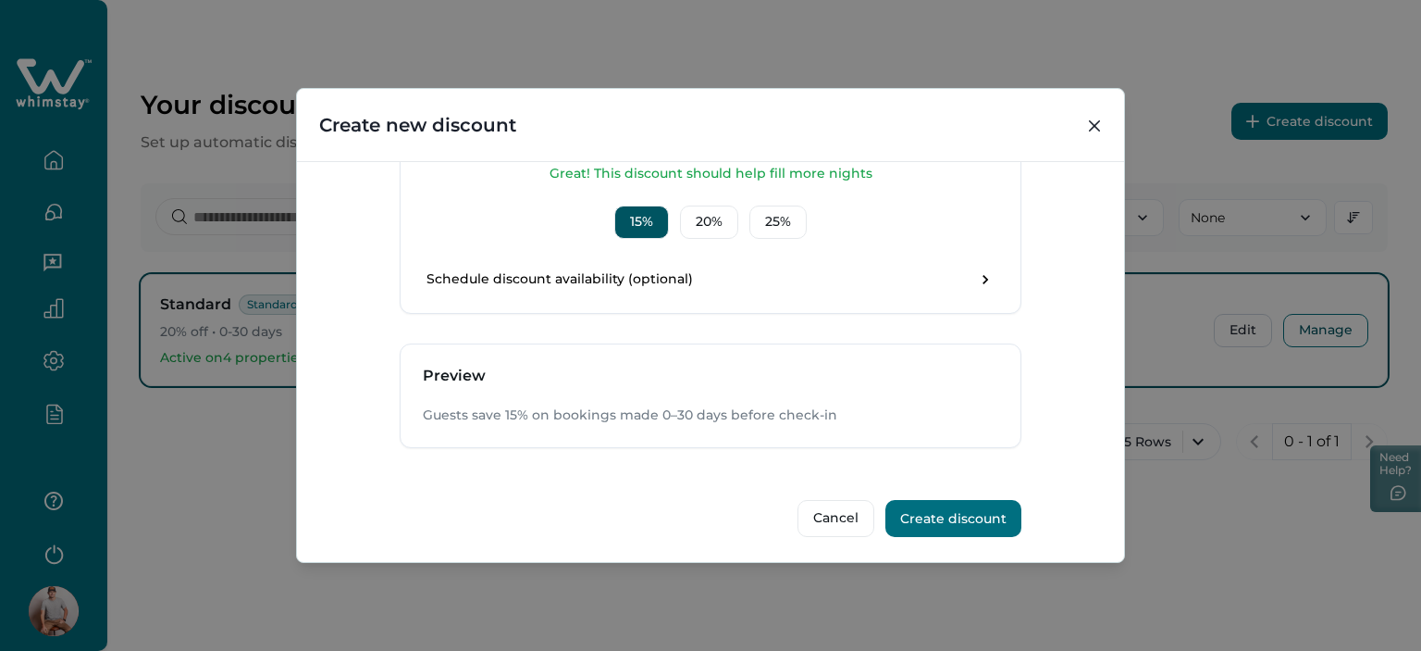
scroll to position [823, 0]
type input "****"
click at [915, 506] on button "Create discount" at bounding box center [954, 517] width 136 height 37
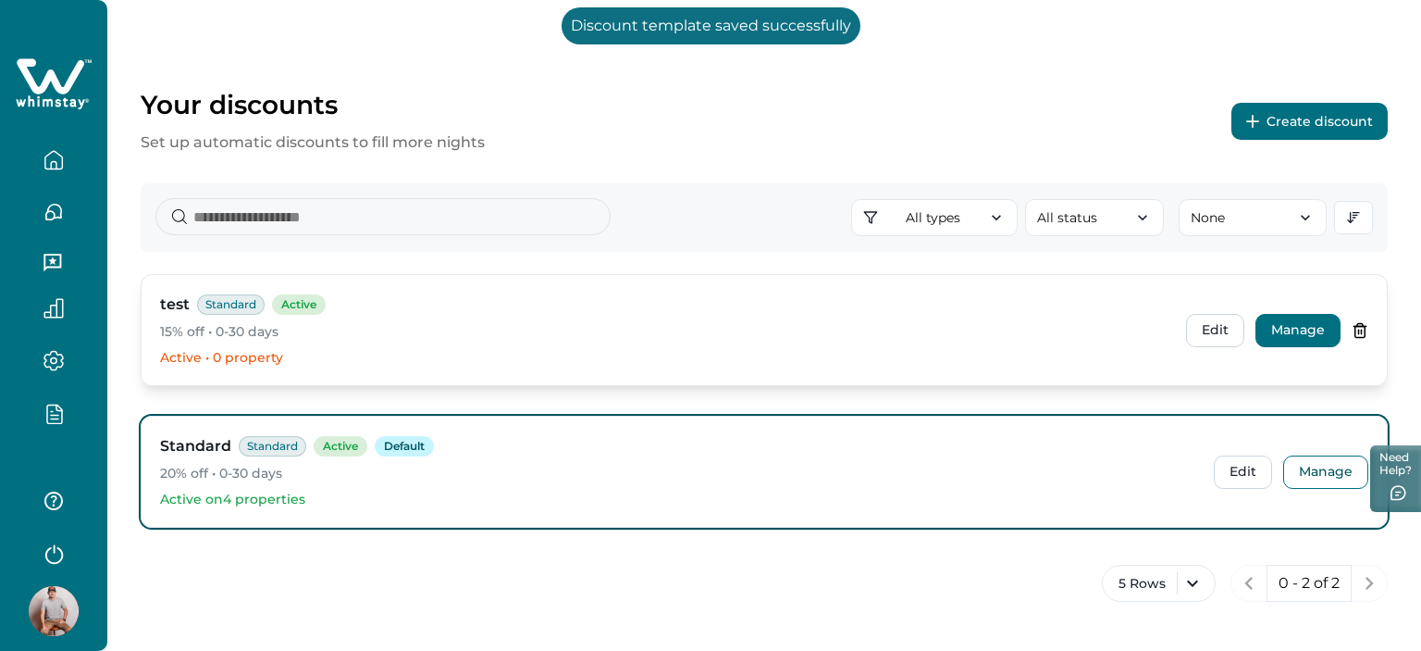
click at [1284, 328] on button "Manage" at bounding box center [1298, 330] width 85 height 33
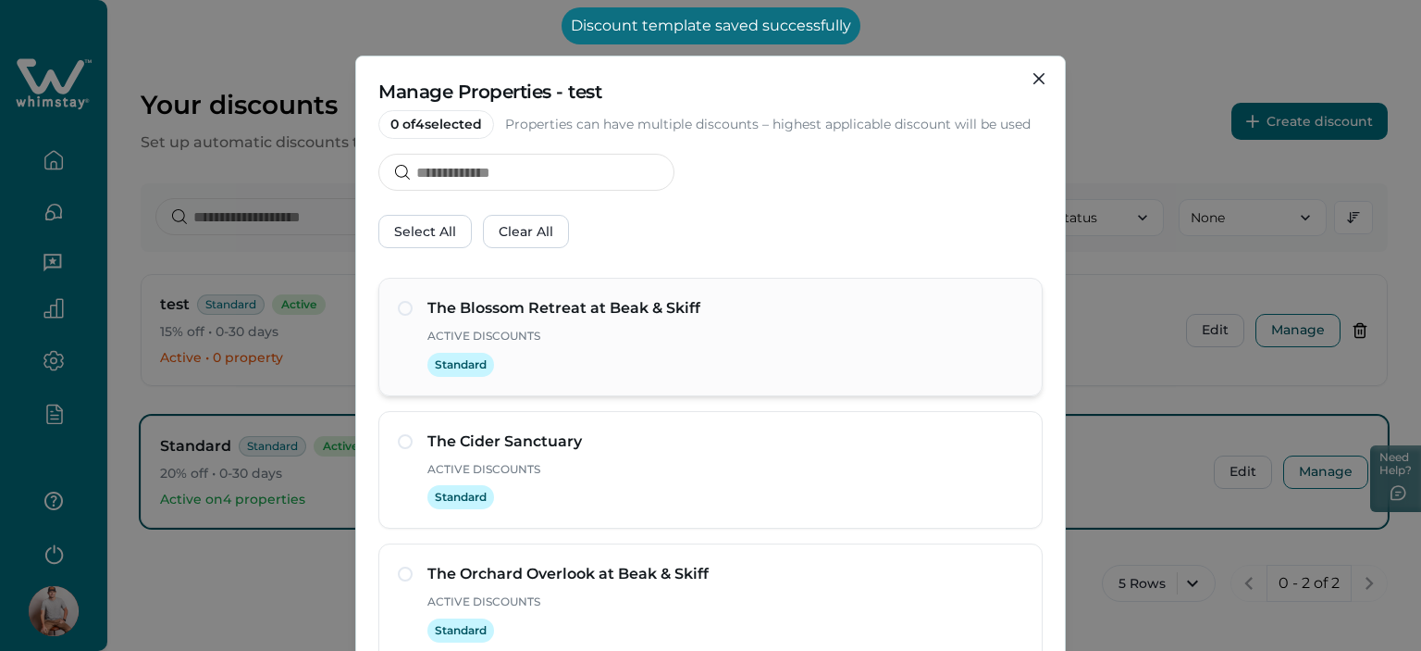
click at [577, 339] on p "Active Discounts" at bounding box center [726, 336] width 596 height 19
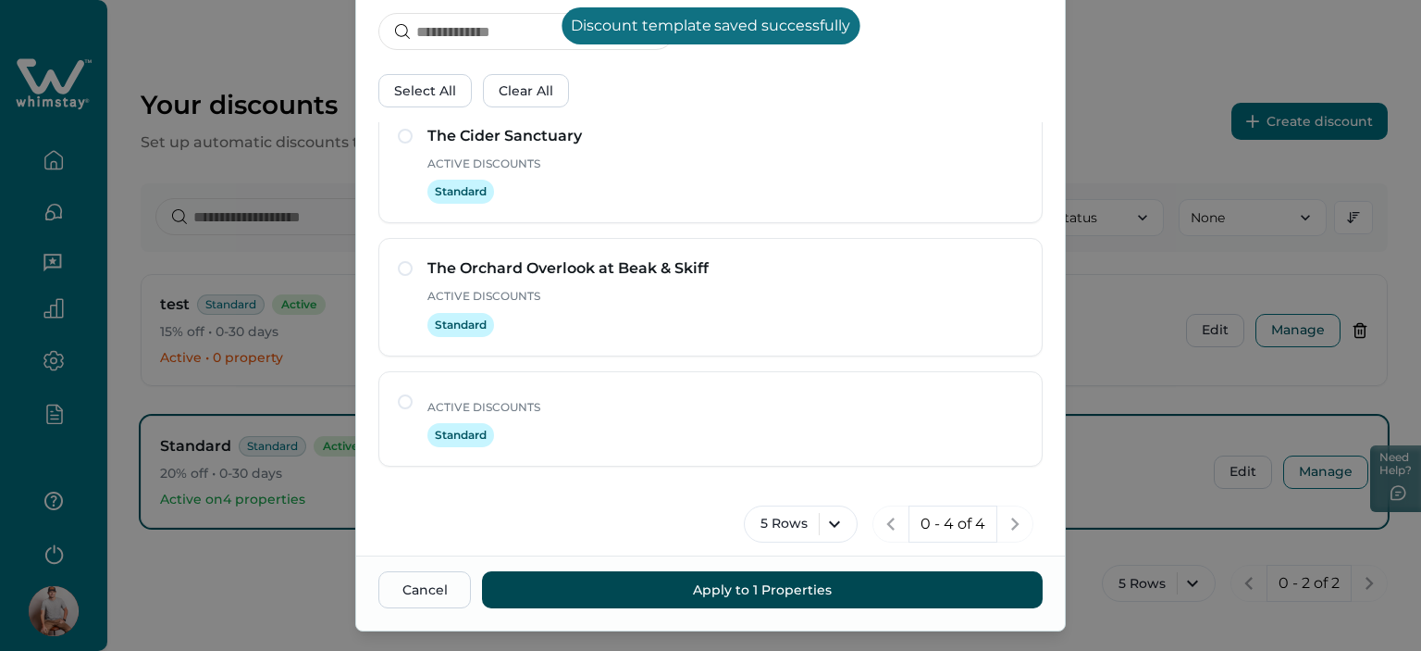
scroll to position [177, 0]
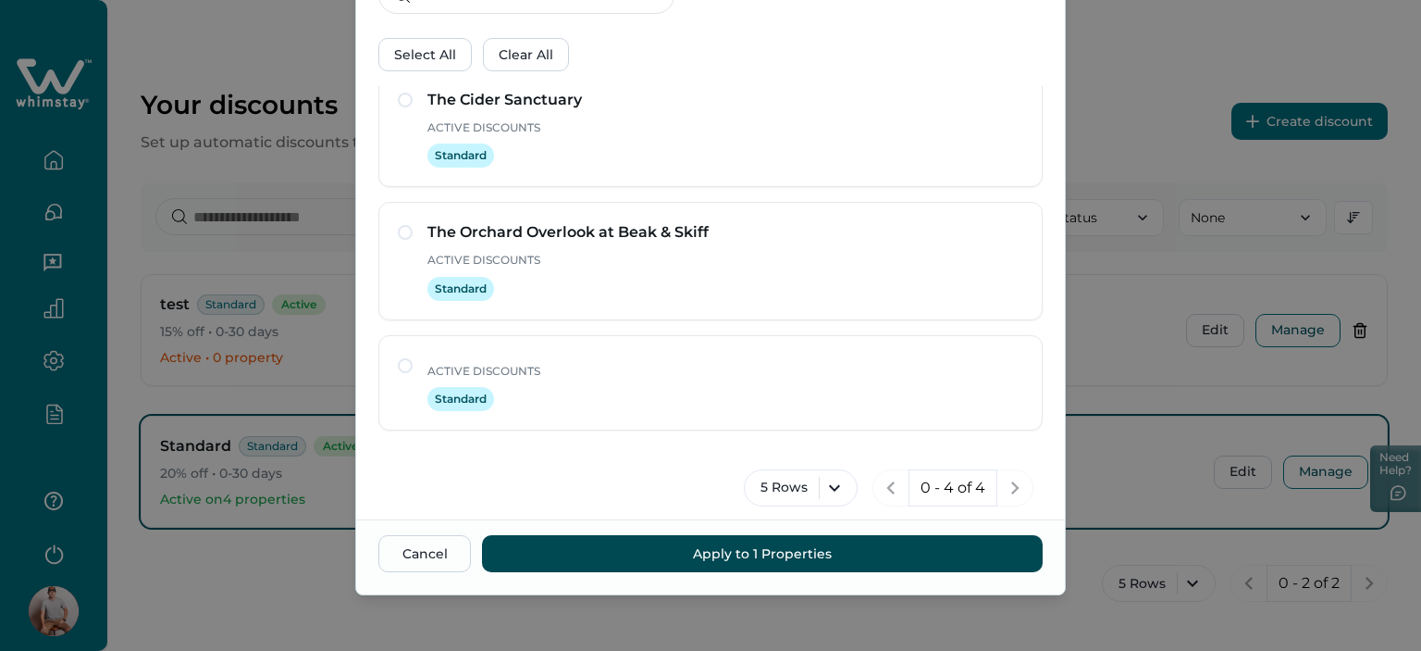
click at [933, 556] on button "Apply to 1 Properties" at bounding box center [762, 553] width 561 height 37
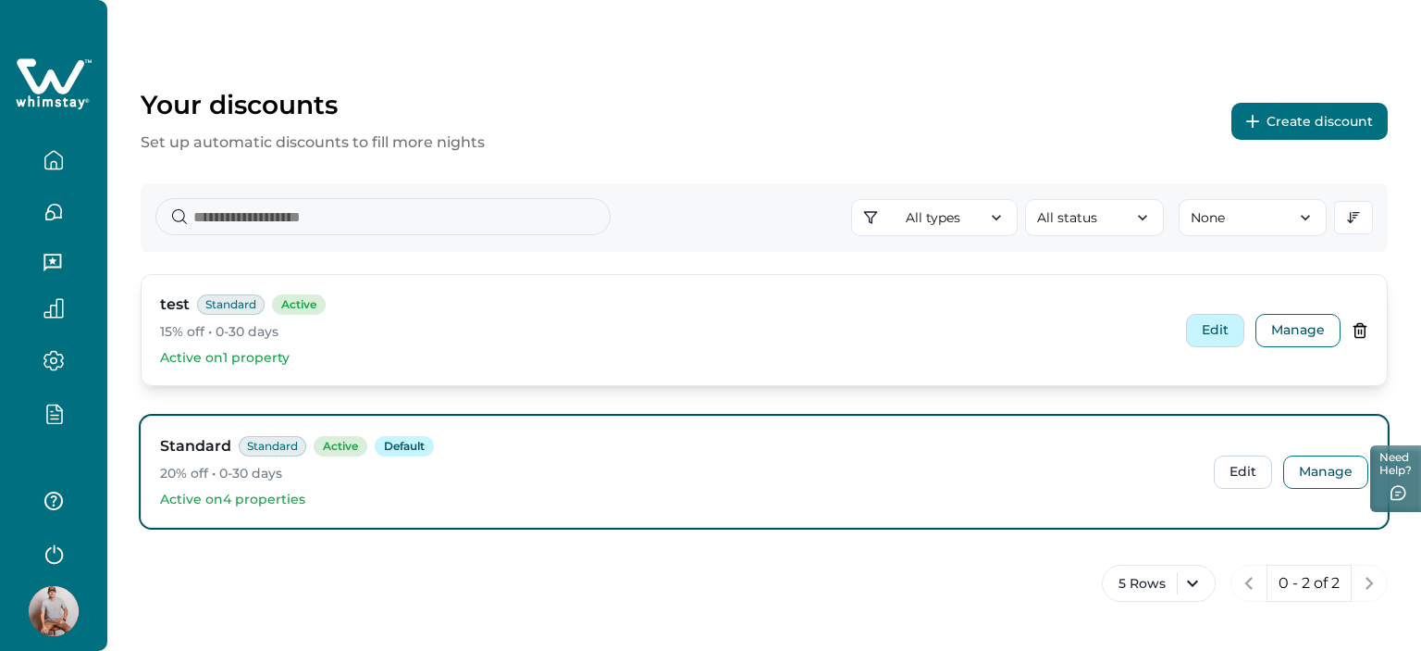
click at [1231, 329] on button "Edit" at bounding box center [1215, 330] width 58 height 33
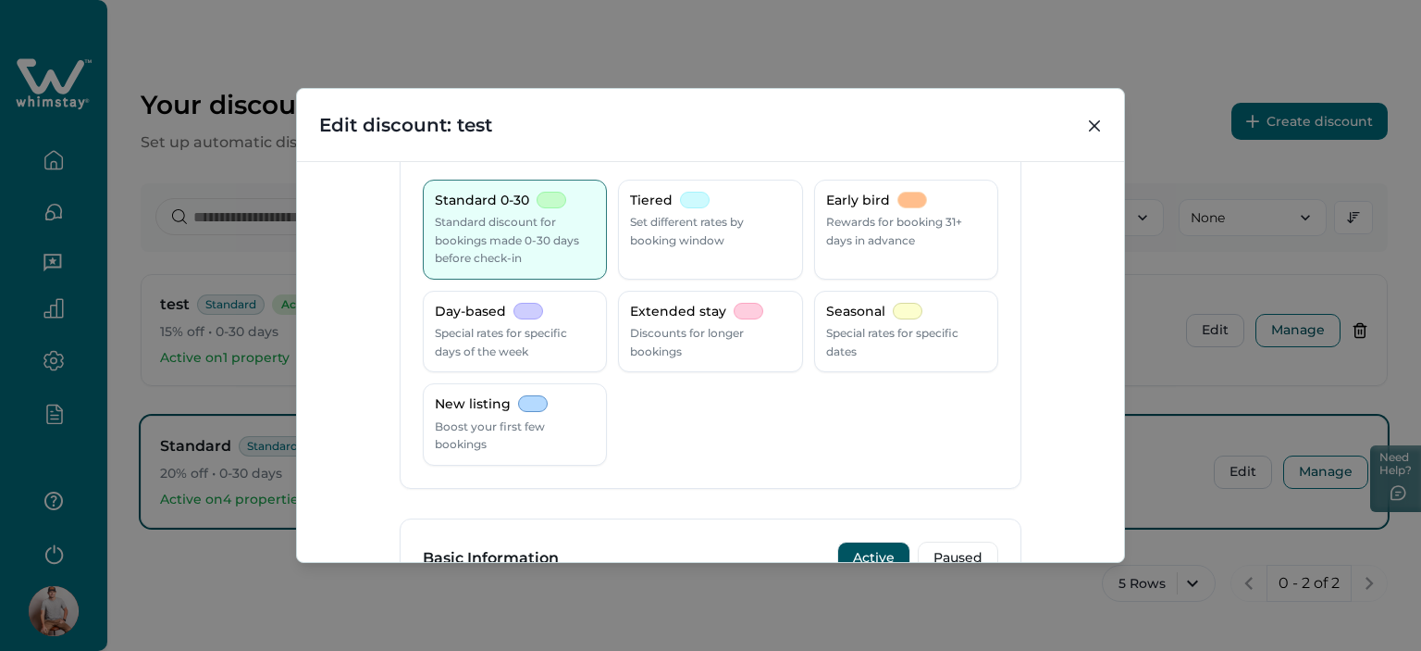
scroll to position [185, 0]
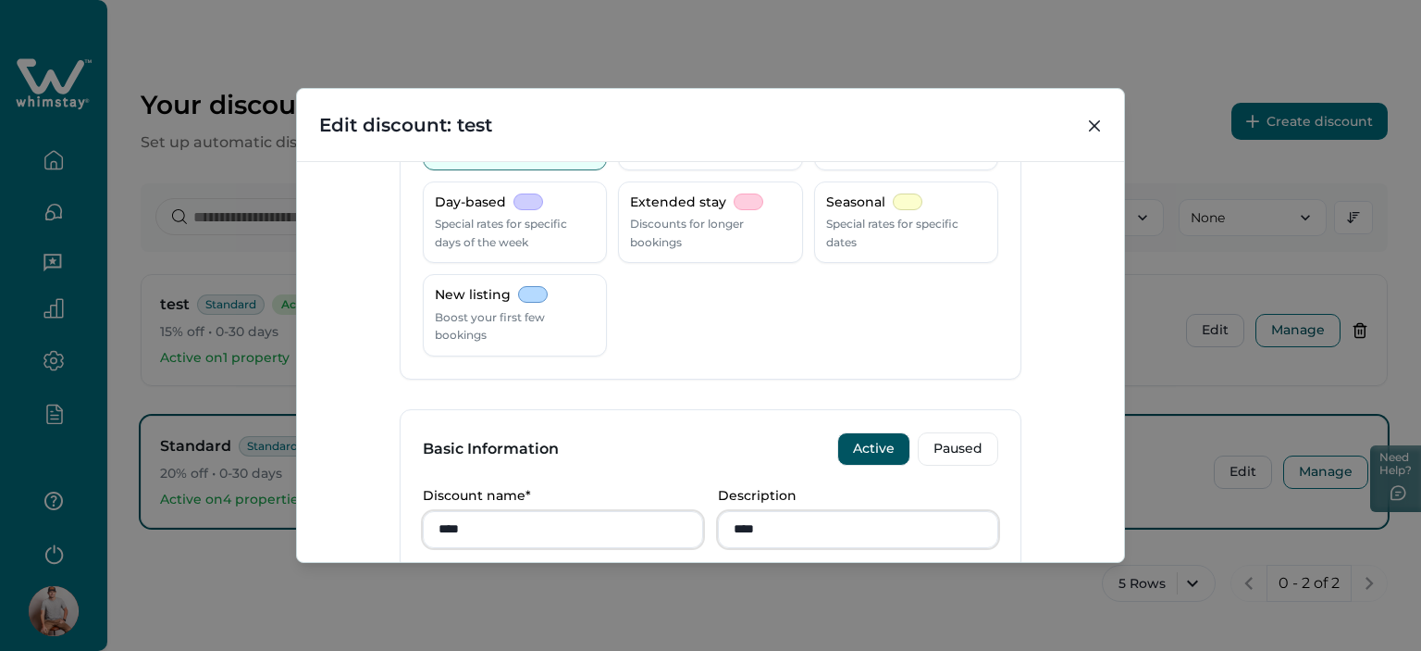
click at [1097, 341] on div "Discount Type Standard 0-30 Standard discount for bookings made 0-30 days befor…" at bounding box center [710, 361] width 827 height 401
click at [948, 446] on button "Paused" at bounding box center [958, 448] width 81 height 33
click at [1322, 461] on div "Edit discount: test Discount Type Standard 0-30 Standard discount for bookings …" at bounding box center [710, 325] width 1421 height 651
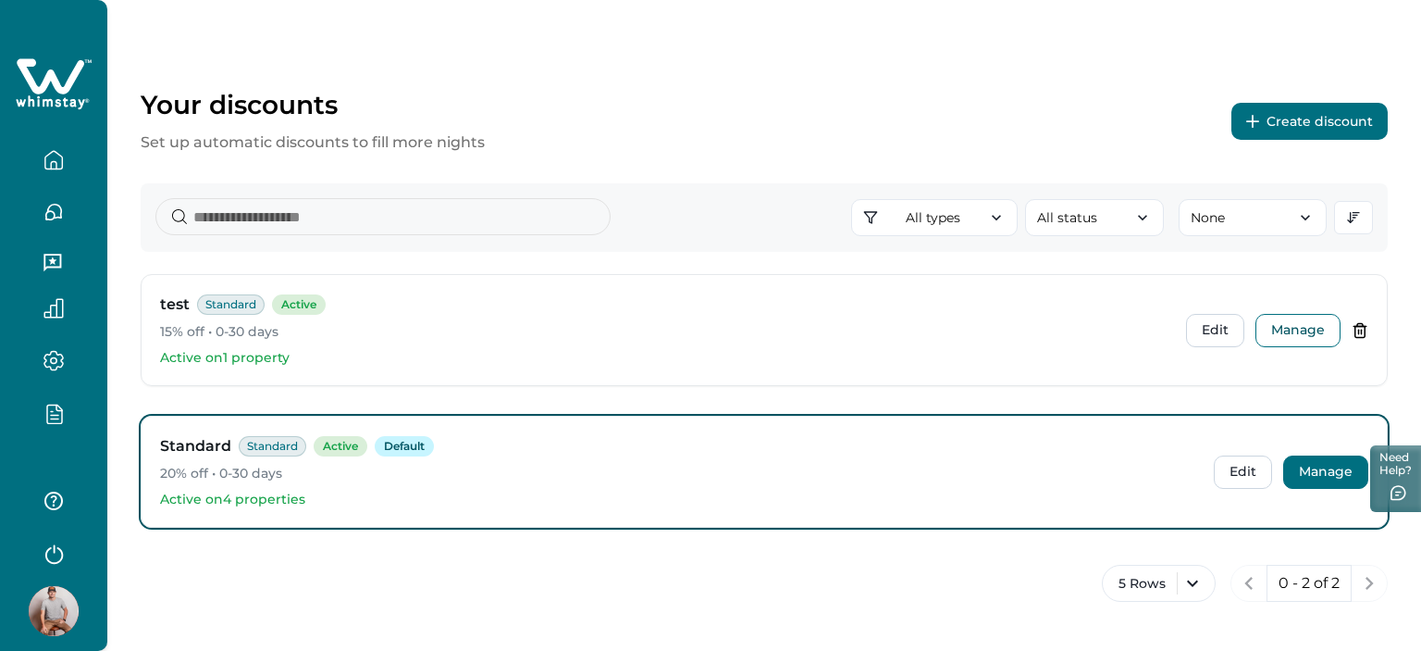
click at [1323, 472] on button "Manage" at bounding box center [1325, 471] width 85 height 33
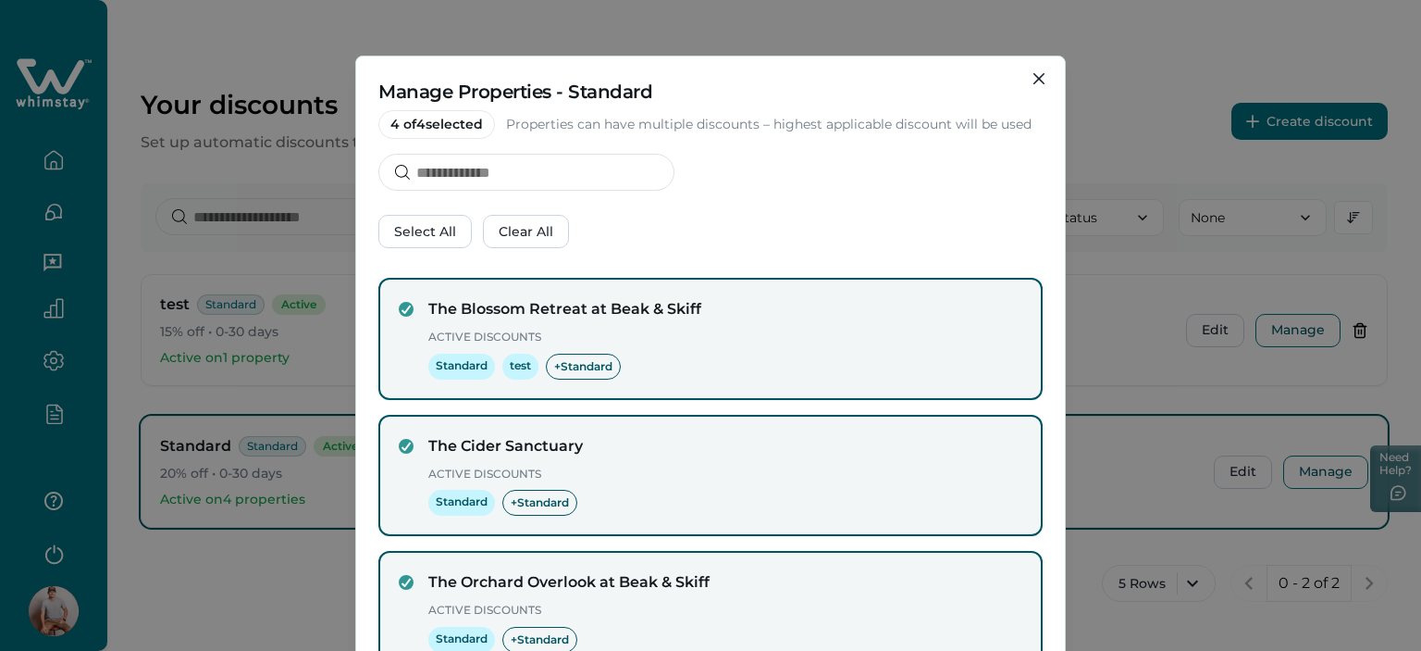
click at [1300, 298] on div "Manage Properties - Standard 4 of 4 selected Properties can have multiple disco…" at bounding box center [710, 325] width 1421 height 651
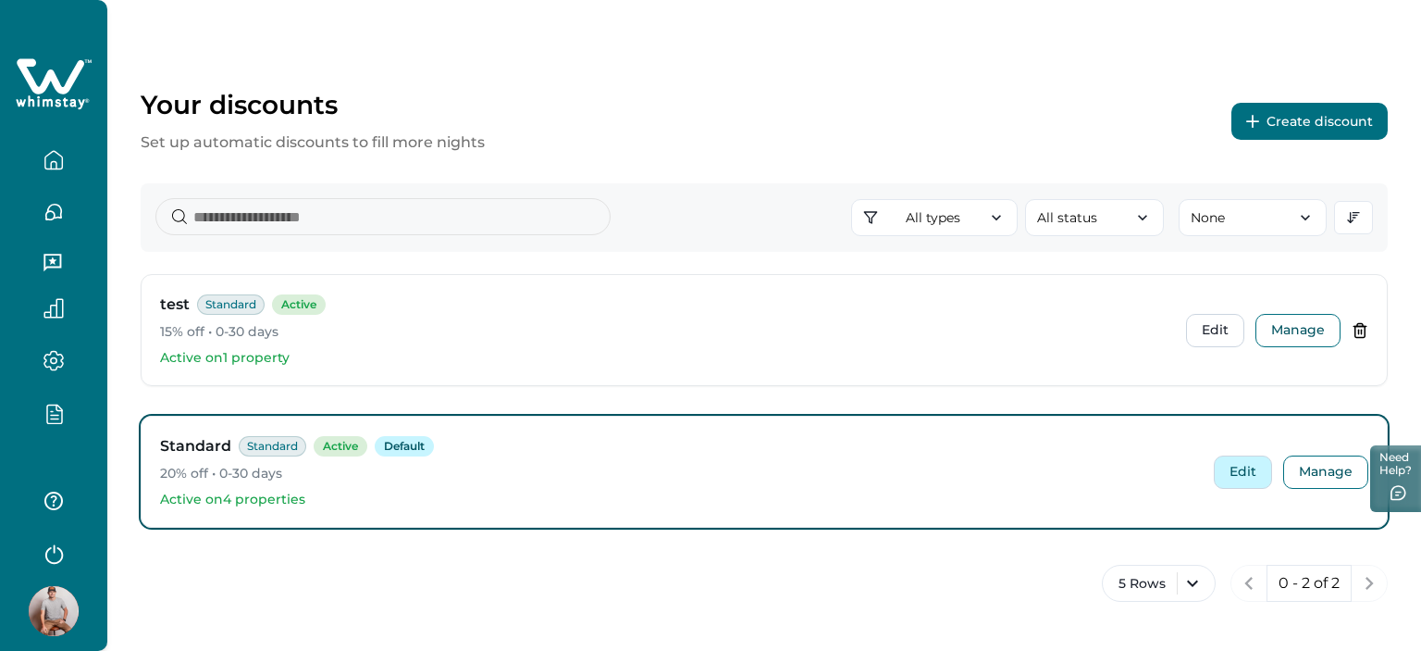
click at [1228, 469] on button "Edit" at bounding box center [1243, 471] width 58 height 33
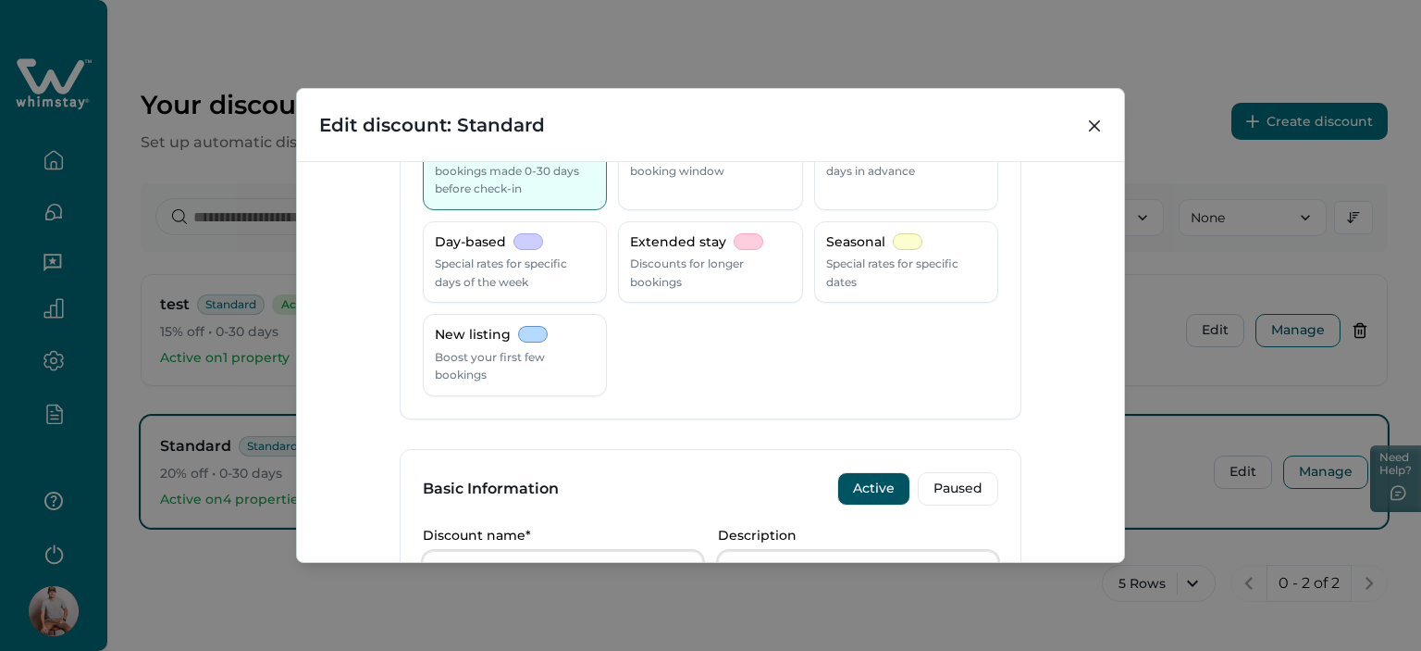
scroll to position [278, 0]
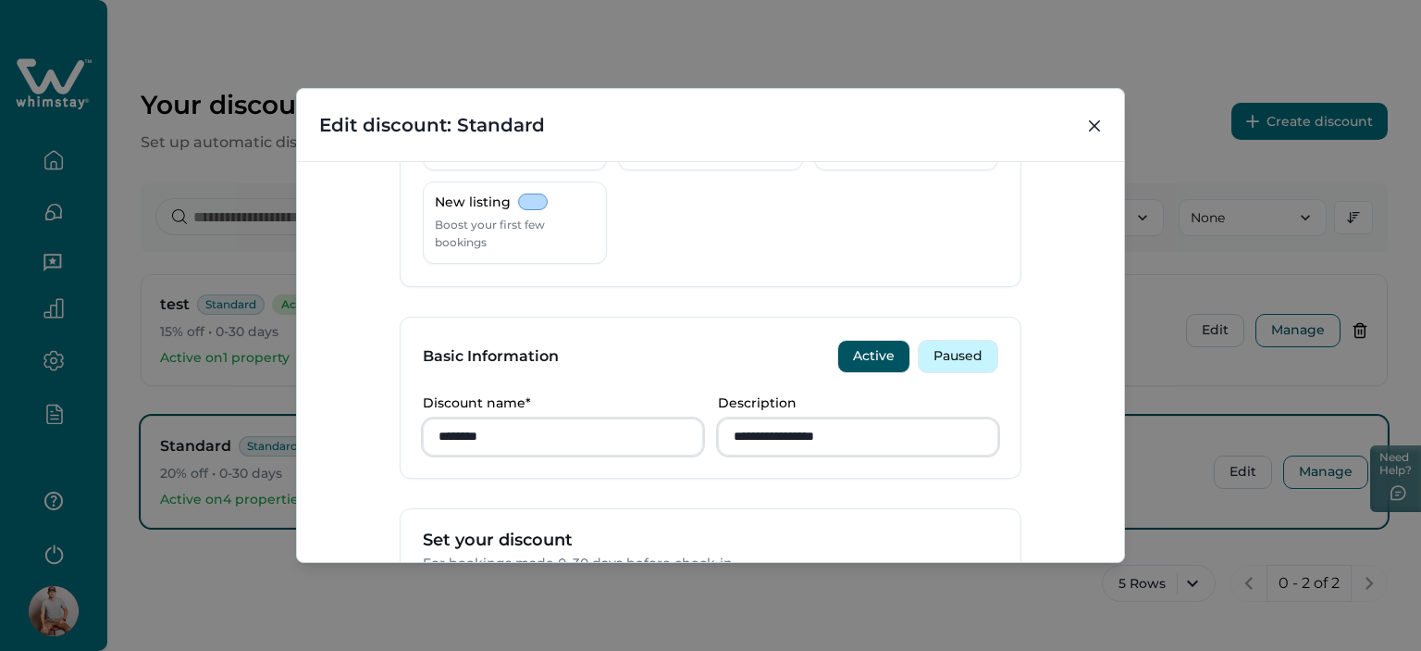
click at [968, 350] on button "Paused" at bounding box center [958, 356] width 81 height 33
click at [1171, 277] on div "**********" at bounding box center [710, 325] width 1421 height 651
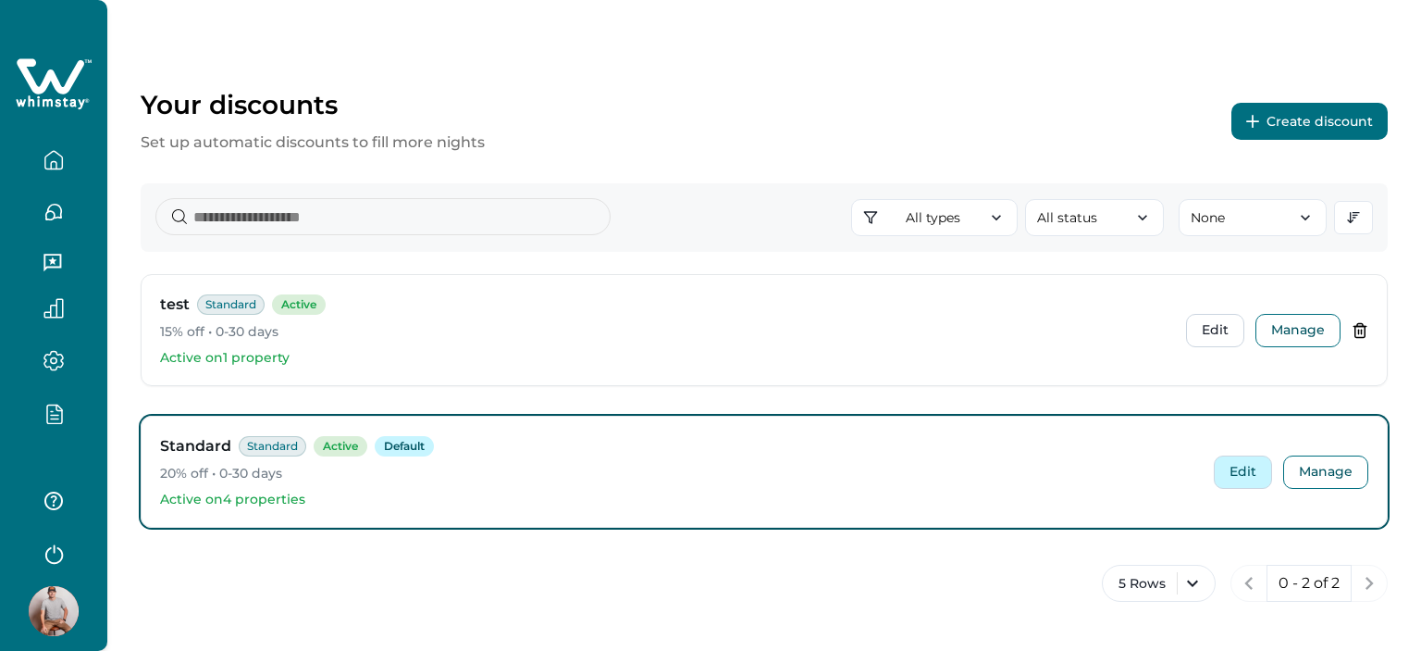
click at [1243, 473] on button "Edit" at bounding box center [1243, 471] width 58 height 33
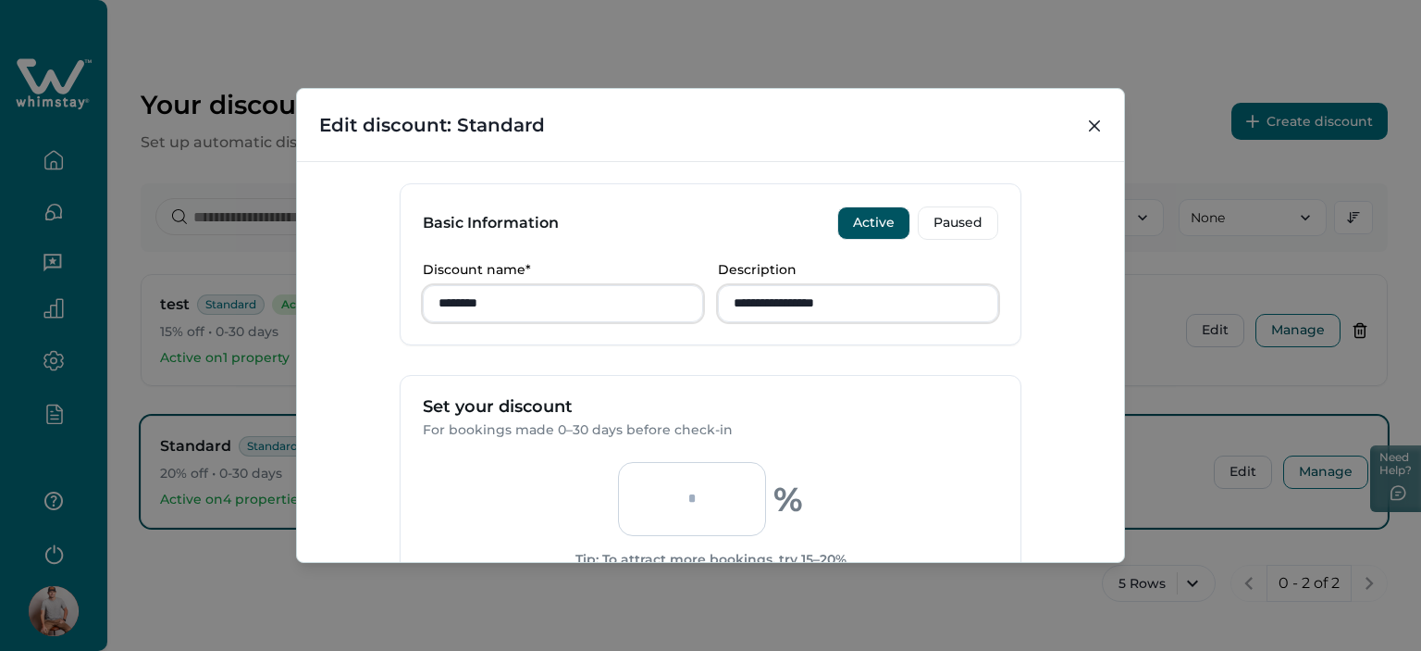
scroll to position [370, 0]
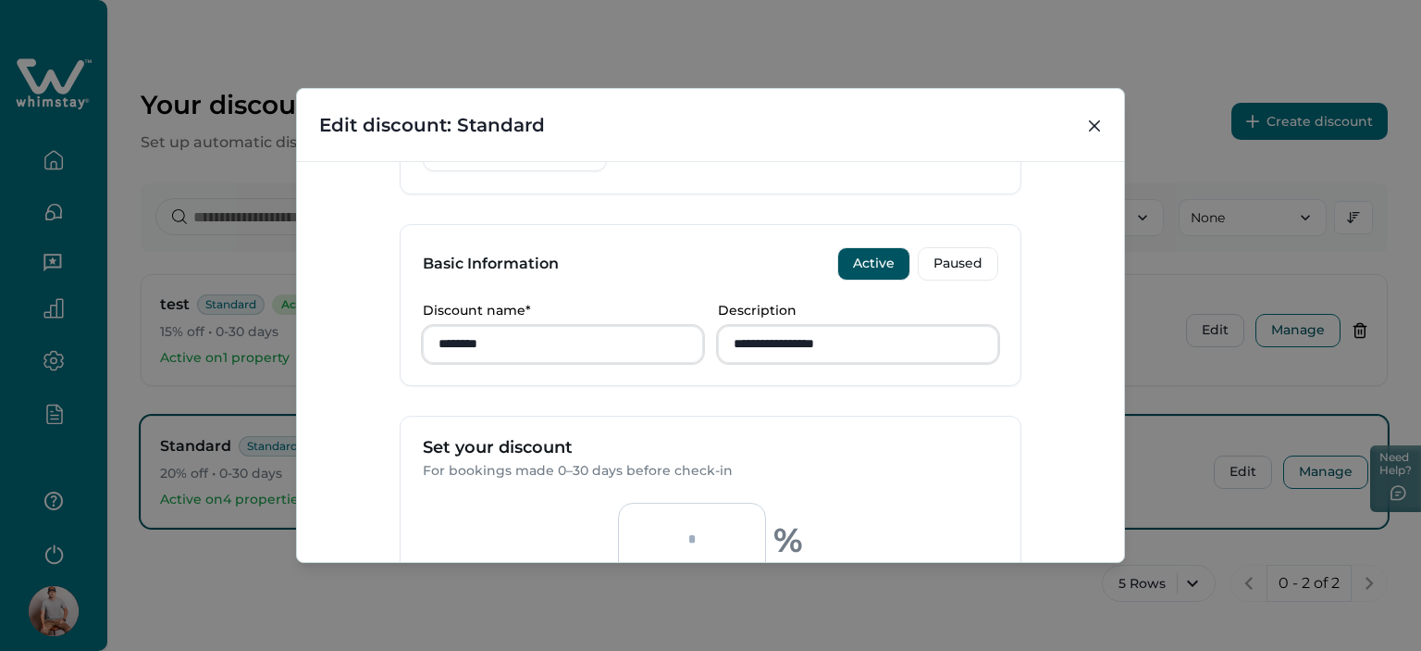
click at [863, 269] on button "Active" at bounding box center [873, 263] width 73 height 33
click at [938, 260] on button "Paused" at bounding box center [958, 263] width 81 height 33
click at [902, 263] on button "Active" at bounding box center [873, 263] width 73 height 33
click at [979, 261] on button "Paused" at bounding box center [958, 263] width 81 height 33
click at [1158, 280] on div "**********" at bounding box center [710, 325] width 1421 height 651
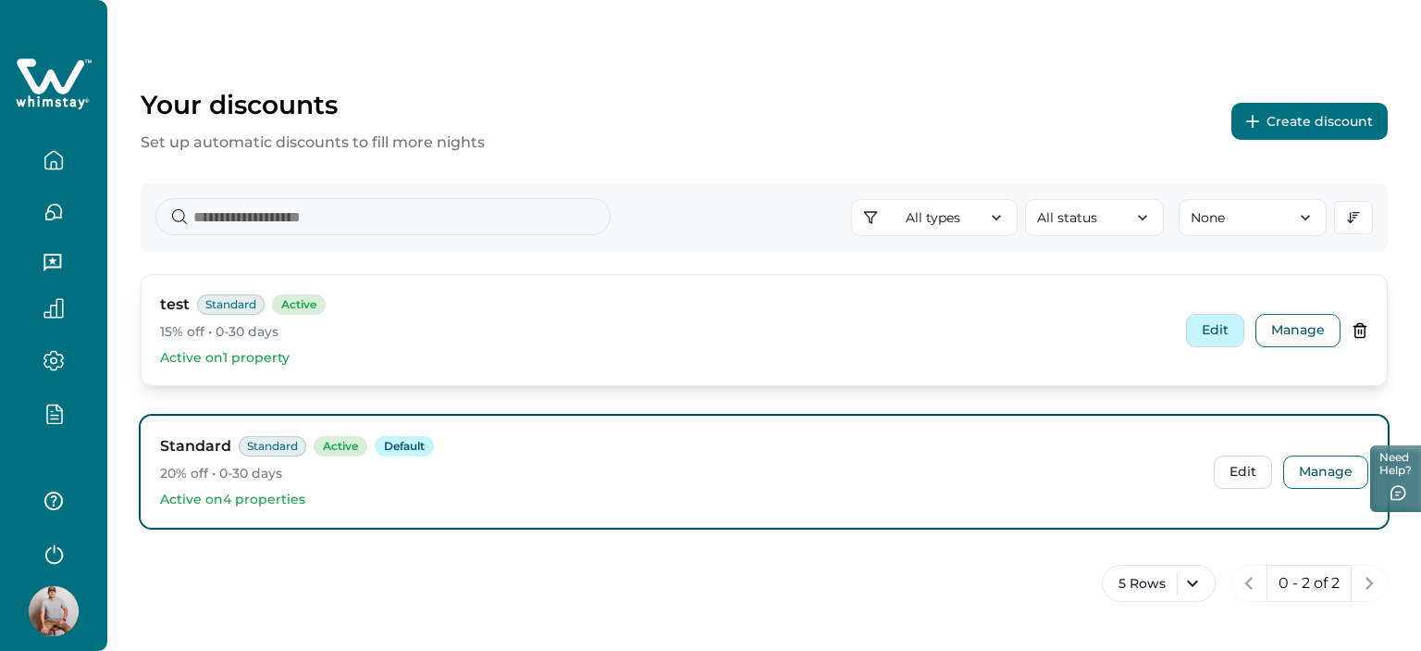
click at [1214, 325] on button "Edit" at bounding box center [1215, 330] width 58 height 33
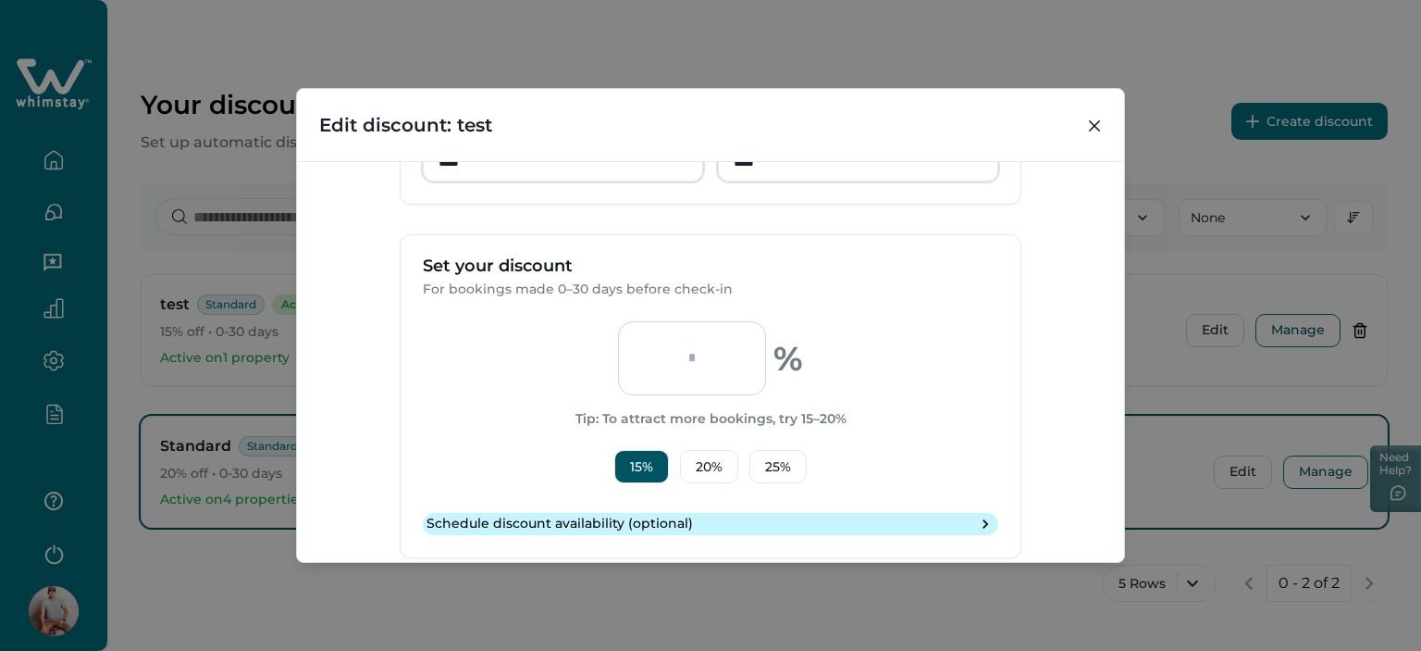
scroll to position [648, 0]
